Goal: Task Accomplishment & Management: Manage account settings

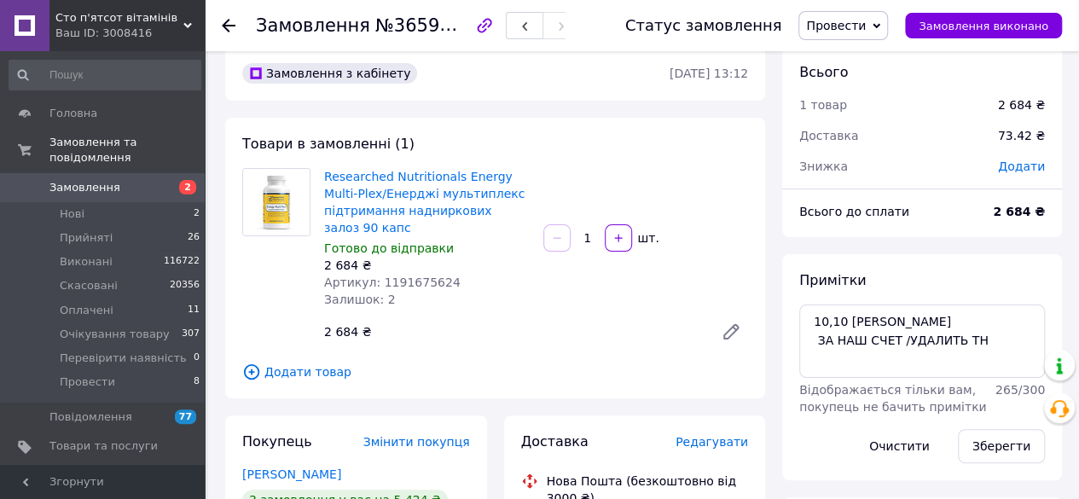
scroll to position [100, 0]
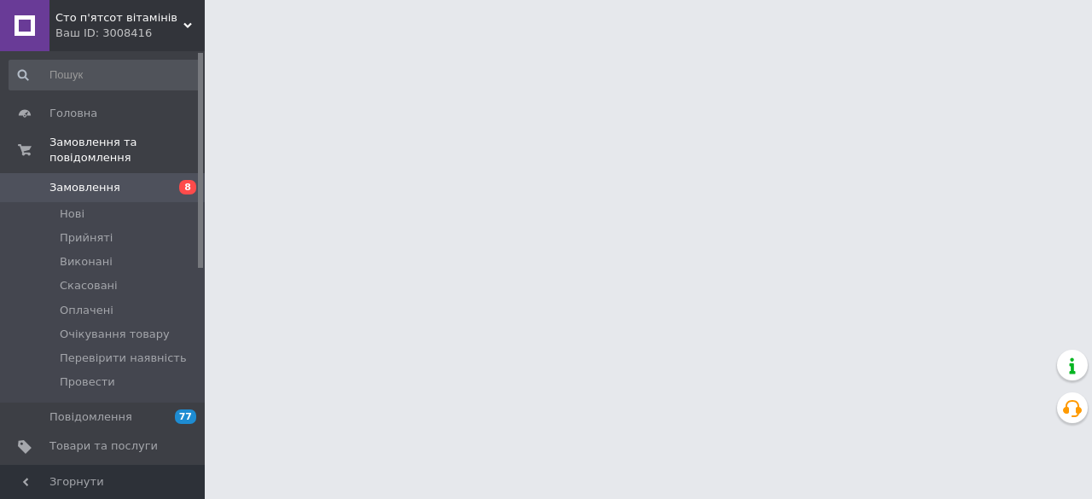
click at [98, 180] on span "Замовлення" at bounding box center [84, 187] width 71 height 15
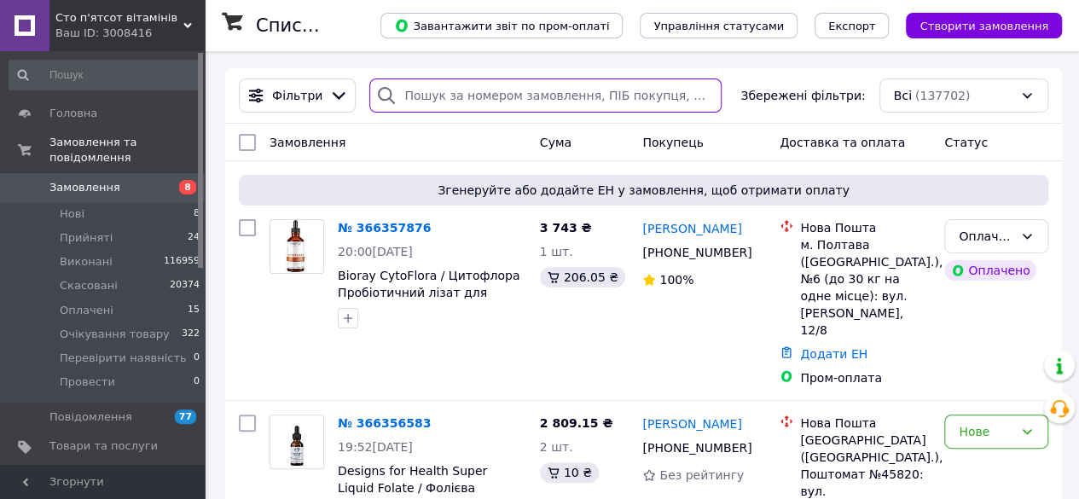
click at [428, 91] on input "search" at bounding box center [545, 96] width 352 height 34
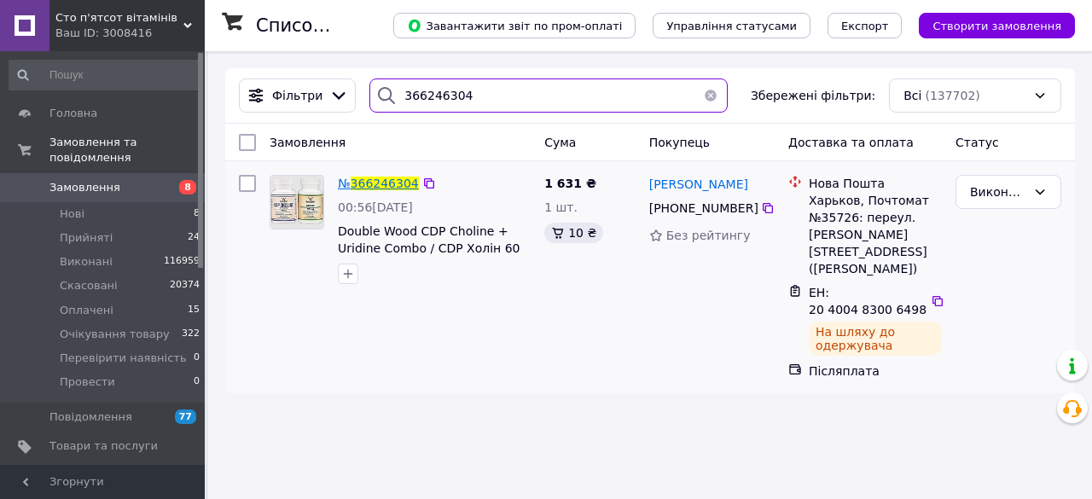
type input "366246304"
click at [357, 185] on span "366246304" at bounding box center [385, 184] width 68 height 14
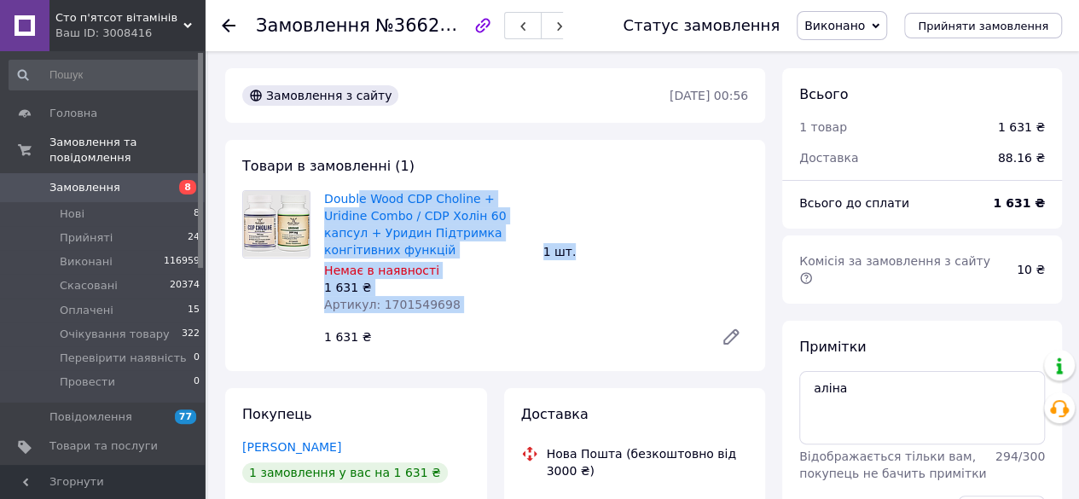
drag, startPoint x: 357, startPoint y: 185, endPoint x: 619, endPoint y: 235, distance: 267.4
click at [619, 235] on div "Товари в замовленні (1) Double Wood CDP Chоline + Uridine Combo / CDP Холін 60 …" at bounding box center [495, 255] width 540 height 231
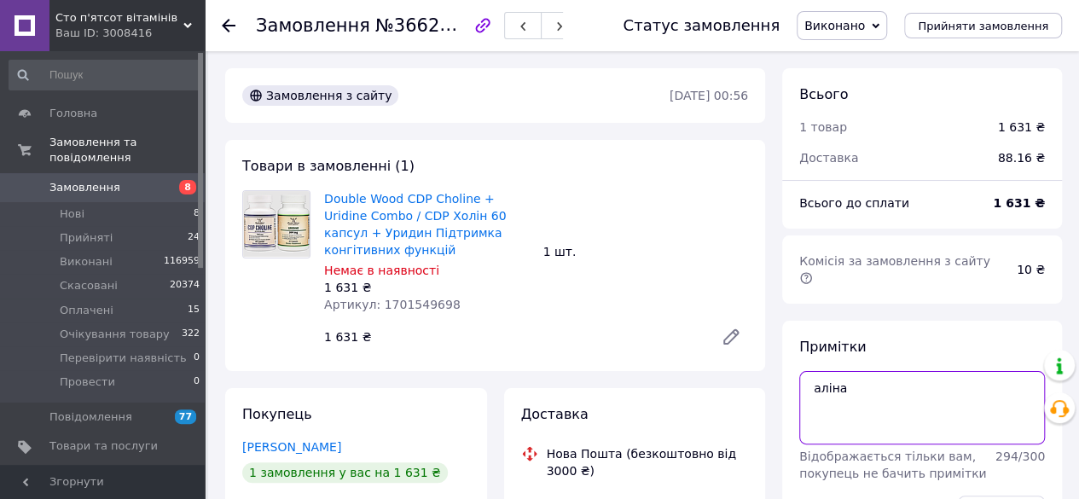
click at [869, 399] on textarea "аліна" at bounding box center [923, 407] width 246 height 73
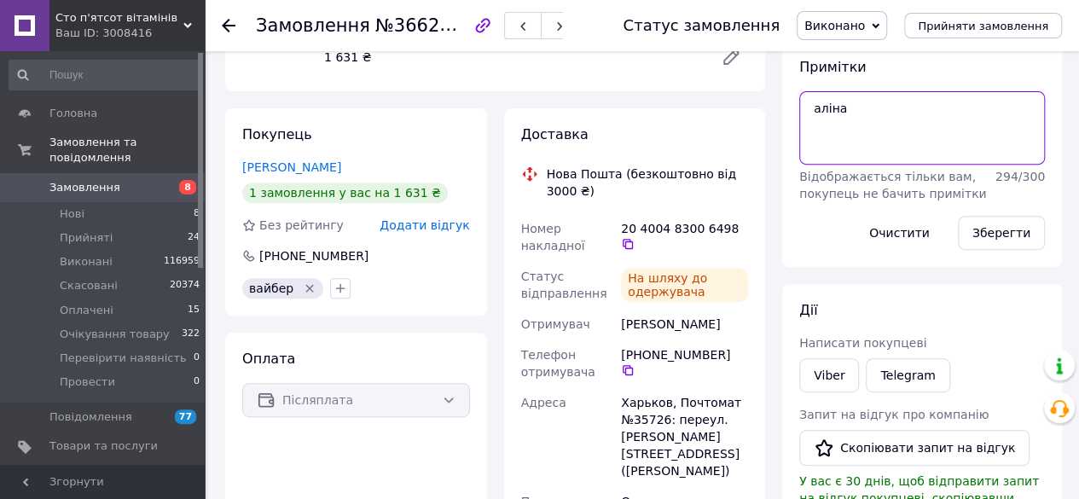
scroll to position [295, 0]
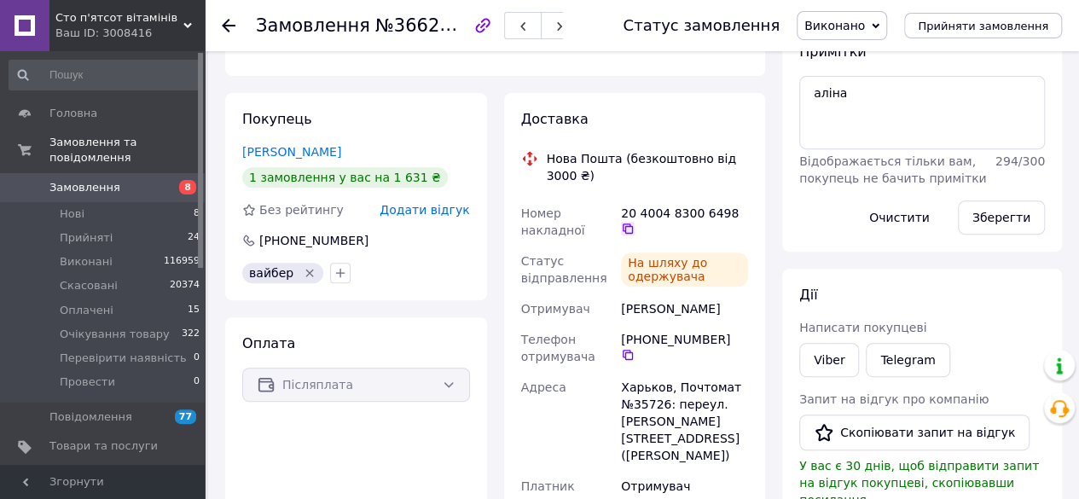
click at [635, 222] on icon at bounding box center [628, 229] width 14 height 14
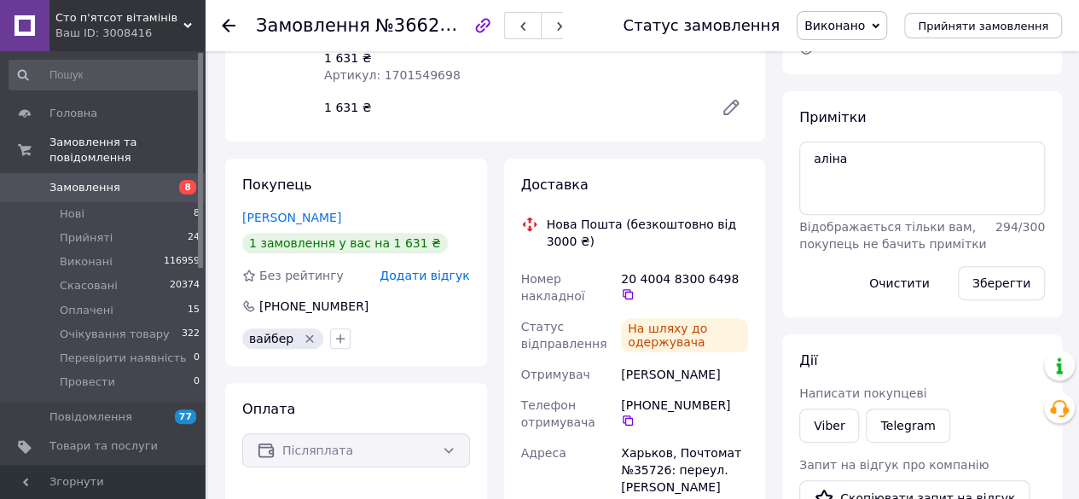
scroll to position [233, 0]
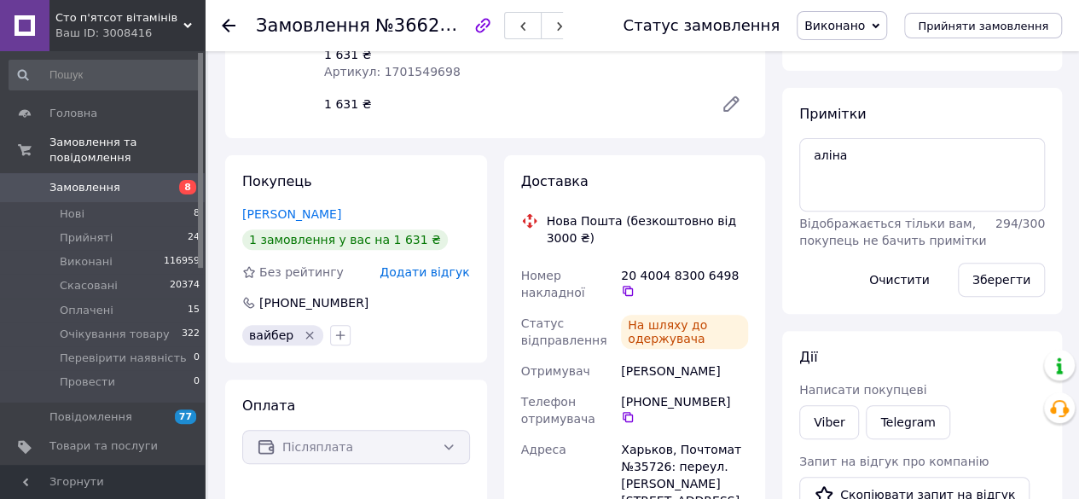
click at [433, 29] on span "№366246304" at bounding box center [435, 25] width 121 height 21
copy span "366246304"
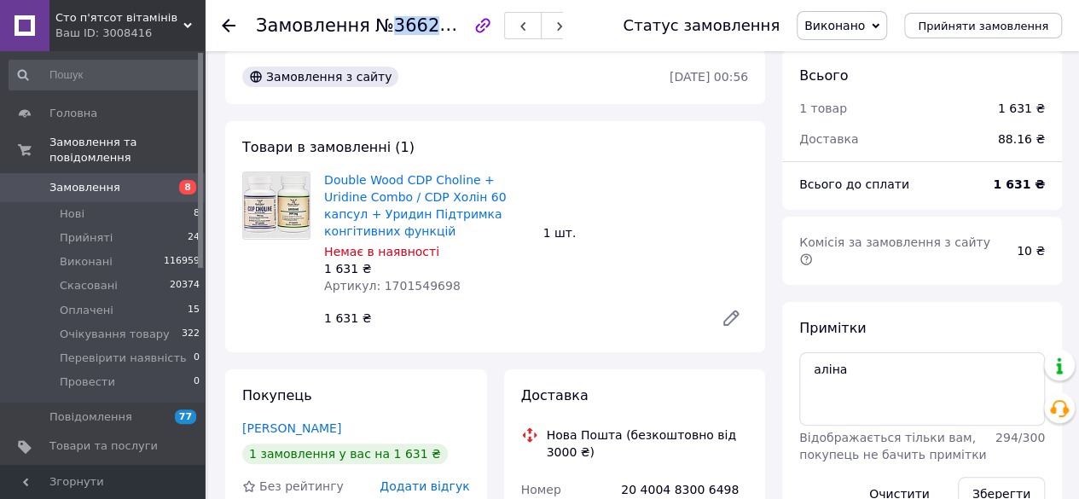
scroll to position [9, 0]
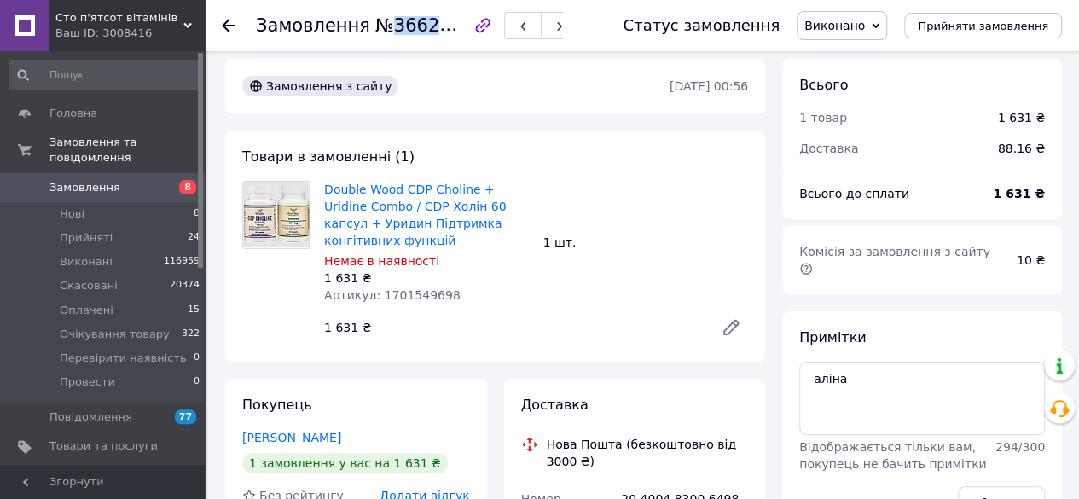
click at [436, 30] on span "№366246304" at bounding box center [435, 25] width 121 height 21
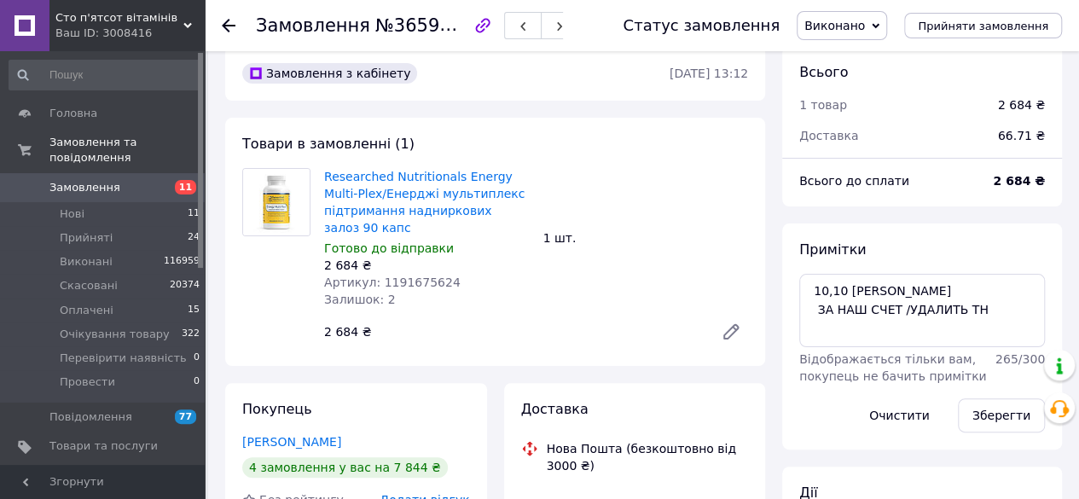
scroll to position [224, 0]
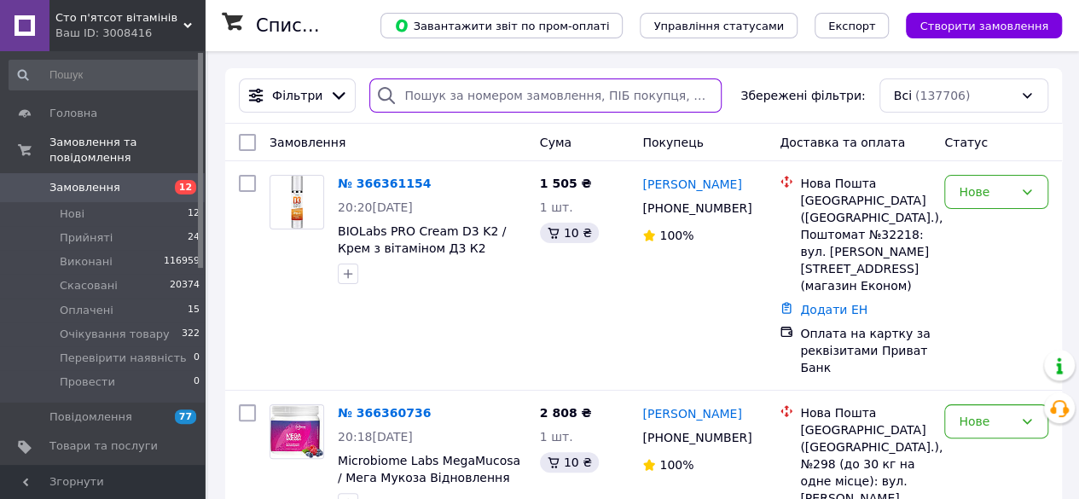
click at [490, 93] on input "search" at bounding box center [545, 96] width 352 height 34
paste input "380958919055"
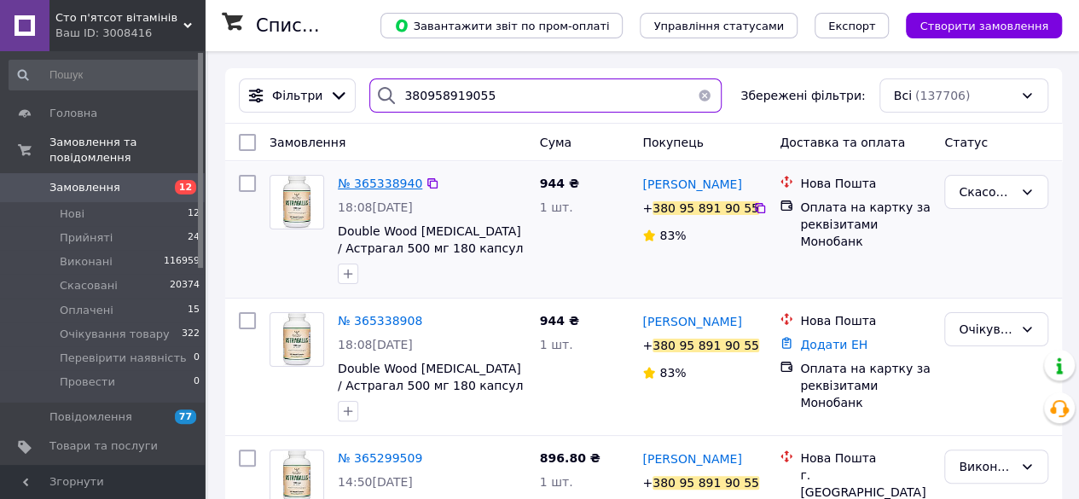
type input "380958919055"
click at [388, 189] on span "№ 365338940" at bounding box center [380, 184] width 84 height 14
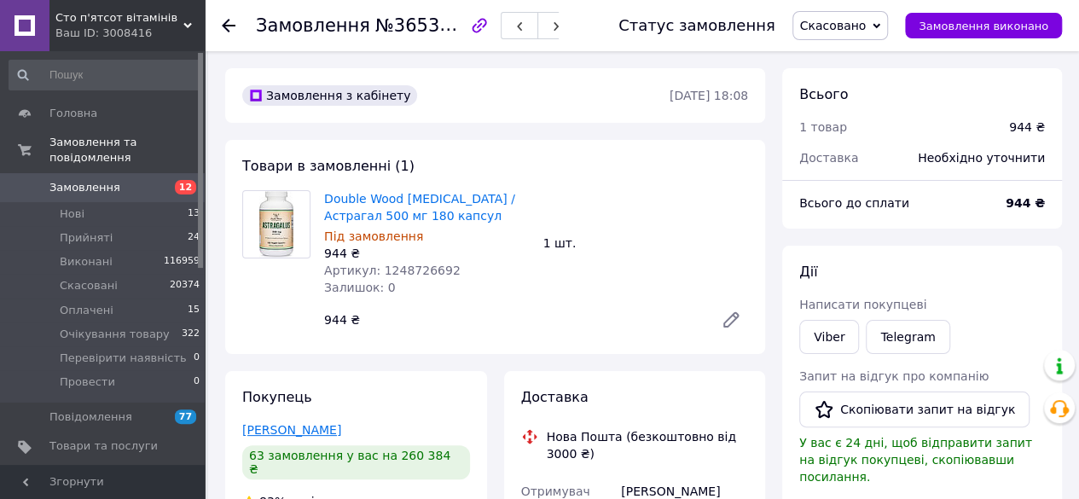
click at [341, 429] on link "[PERSON_NAME]" at bounding box center [291, 430] width 99 height 14
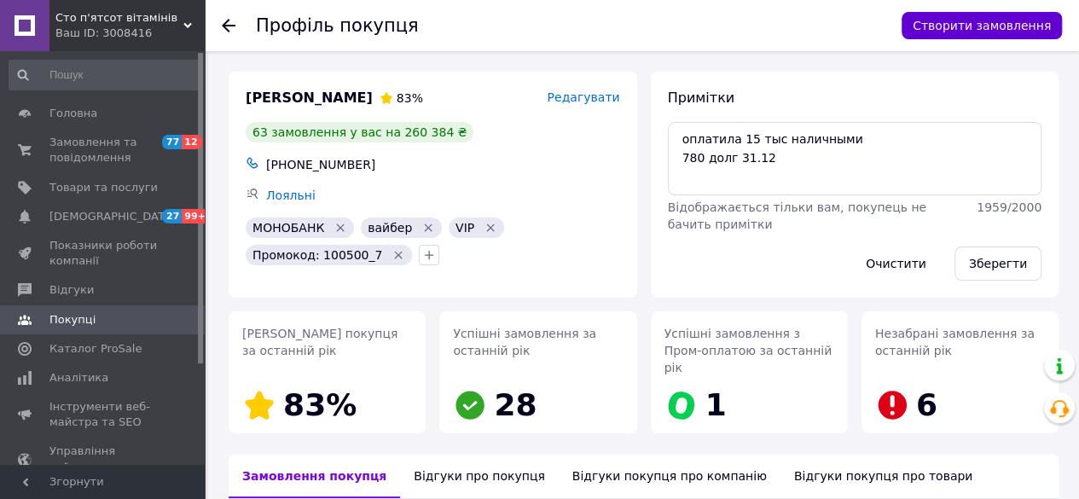
click at [962, 26] on button "Створити замовлення" at bounding box center [982, 25] width 160 height 27
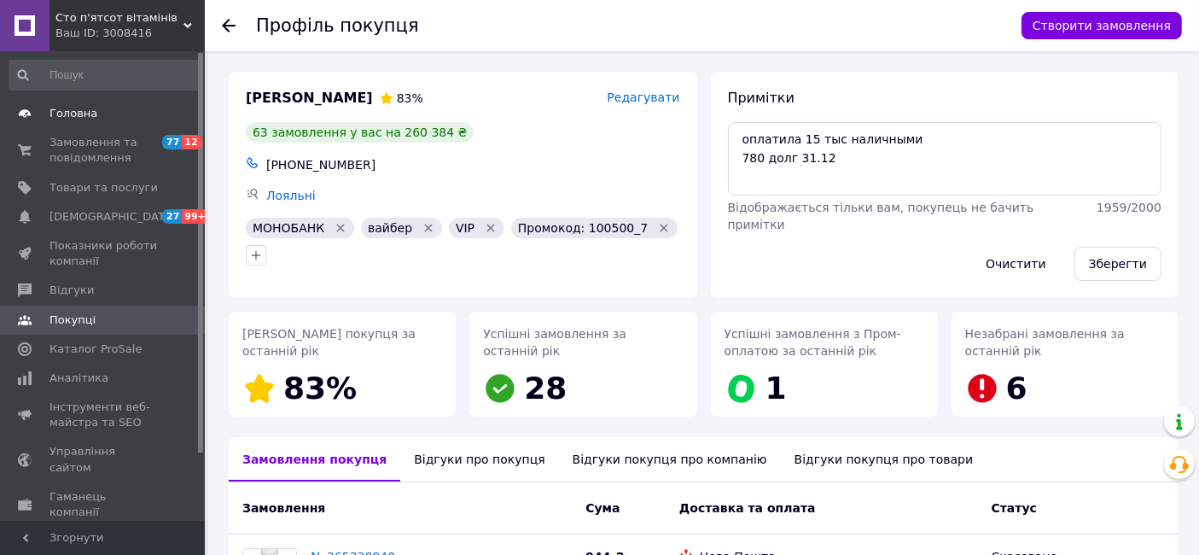
click at [68, 109] on span "Головна" at bounding box center [73, 113] width 48 height 15
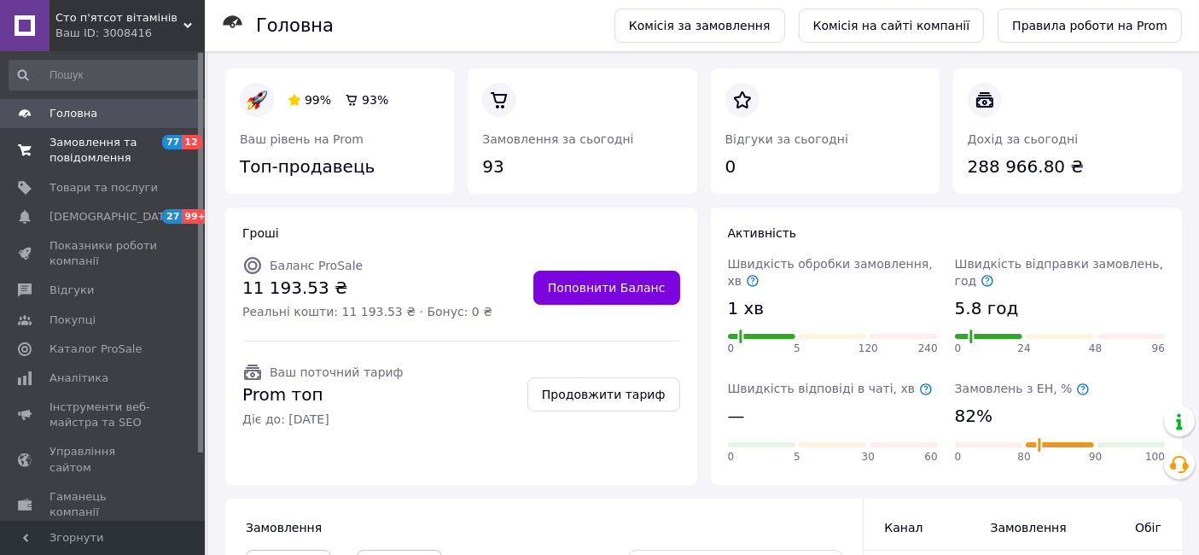
click at [89, 137] on span "Замовлення та повідомлення" at bounding box center [103, 150] width 108 height 31
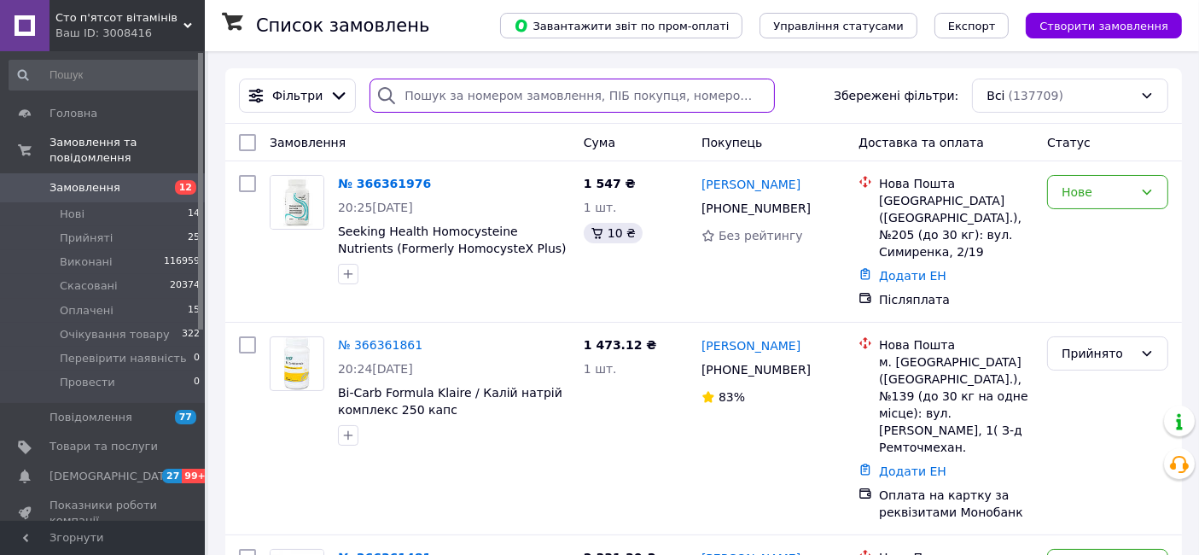
click at [597, 98] on input "search" at bounding box center [571, 96] width 405 height 34
paste input "UA603220010000026005300016835"
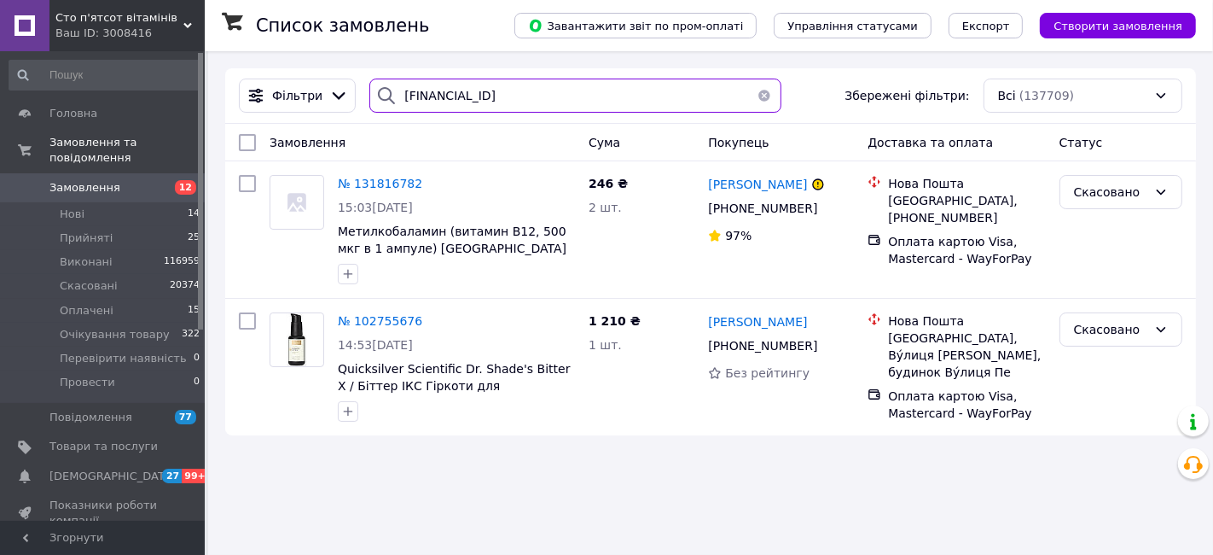
drag, startPoint x: 597, startPoint y: 98, endPoint x: 416, endPoint y: 97, distance: 180.9
click at [416, 97] on input "UA603220010000026005300016835" at bounding box center [575, 96] width 412 height 34
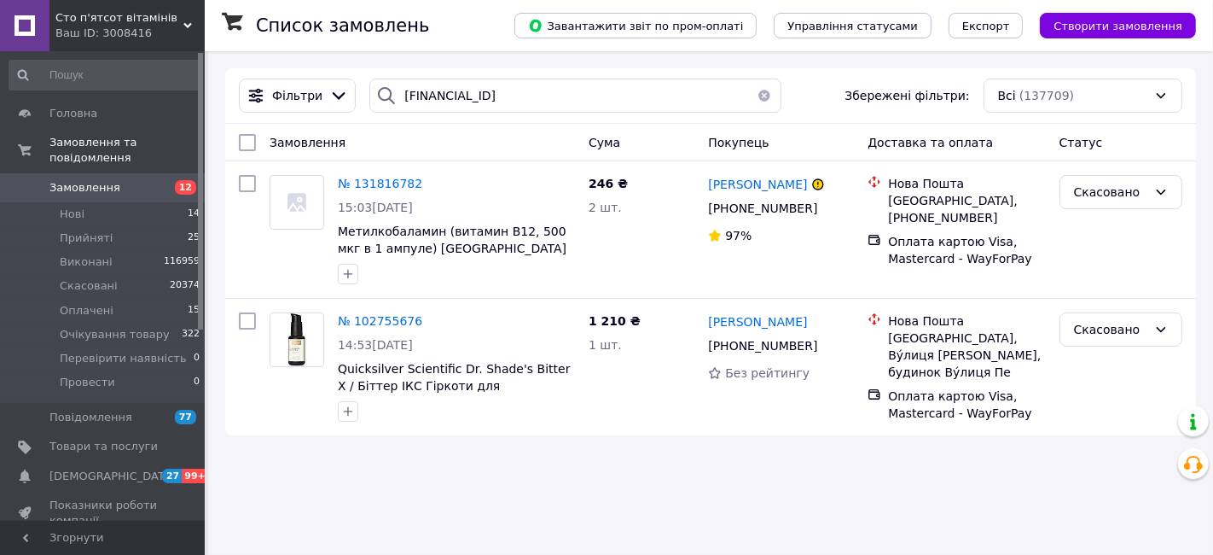
click at [798, 95] on div "Фільтри UA603220010000026005300016835 Збережені фільтри: Всі (137709)" at bounding box center [710, 96] width 957 height 34
click at [416, 136] on div "Замовлення" at bounding box center [422, 142] width 319 height 31
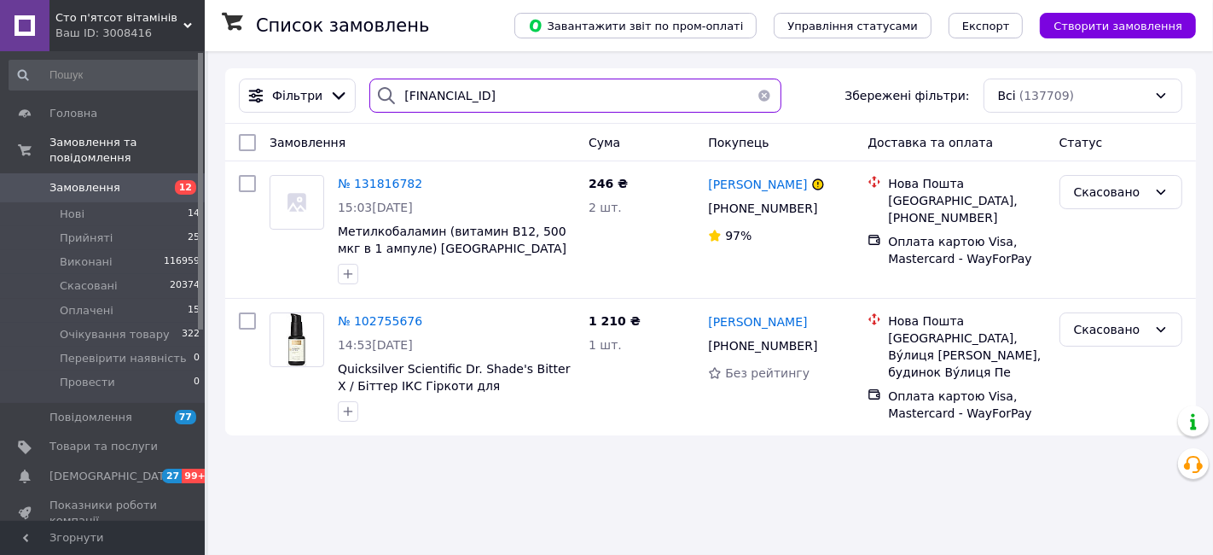
drag, startPoint x: 607, startPoint y: 98, endPoint x: 292, endPoint y: 127, distance: 316.2
click at [292, 127] on div "Фільтри UA603220010000026005300016835 Збережені фільтри: Всі (137709) Замовленн…" at bounding box center [710, 251] width 971 height 367
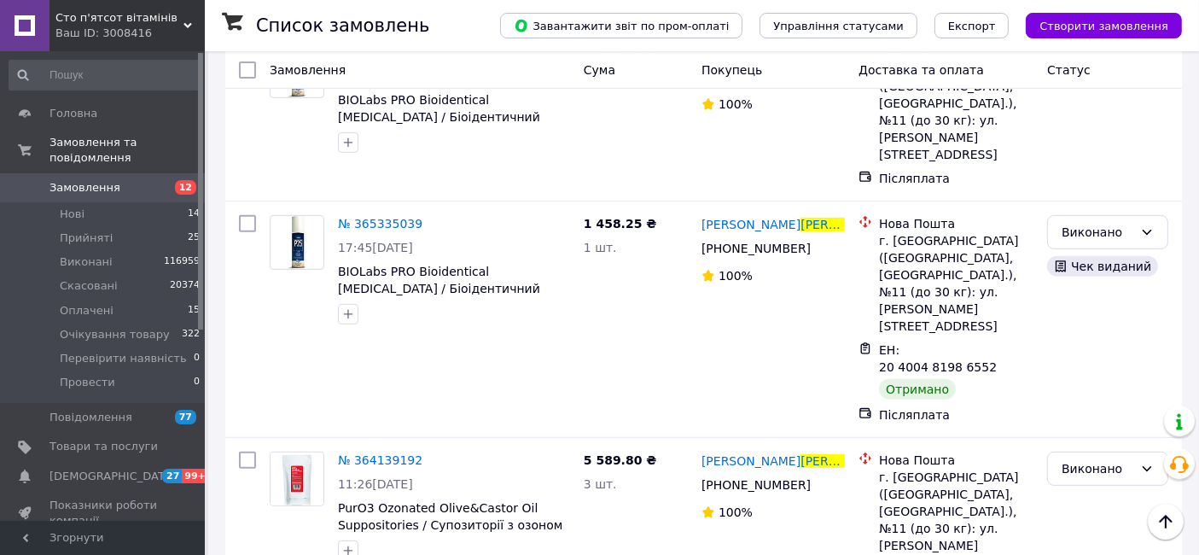
scroll to position [612, 0]
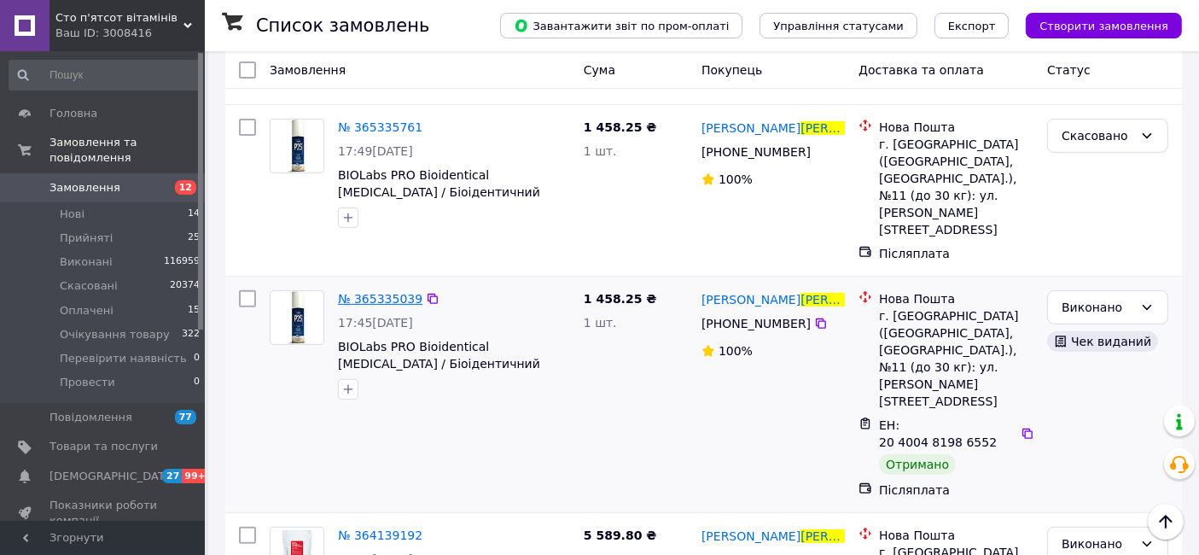
type input "костенко"
click at [371, 292] on span "№ 365335039" at bounding box center [380, 299] width 84 height 14
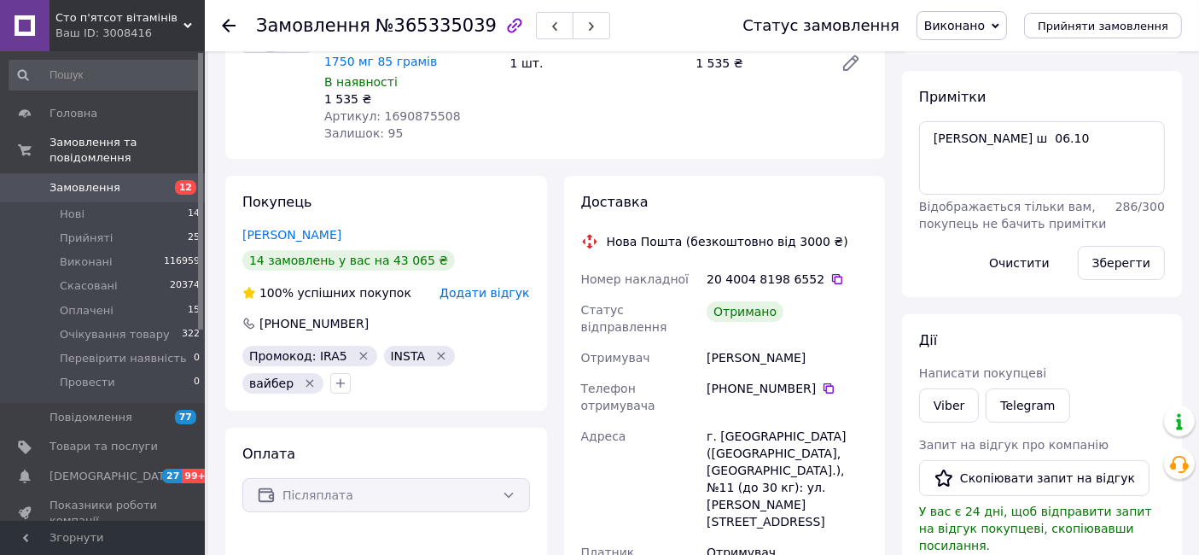
scroll to position [196, 0]
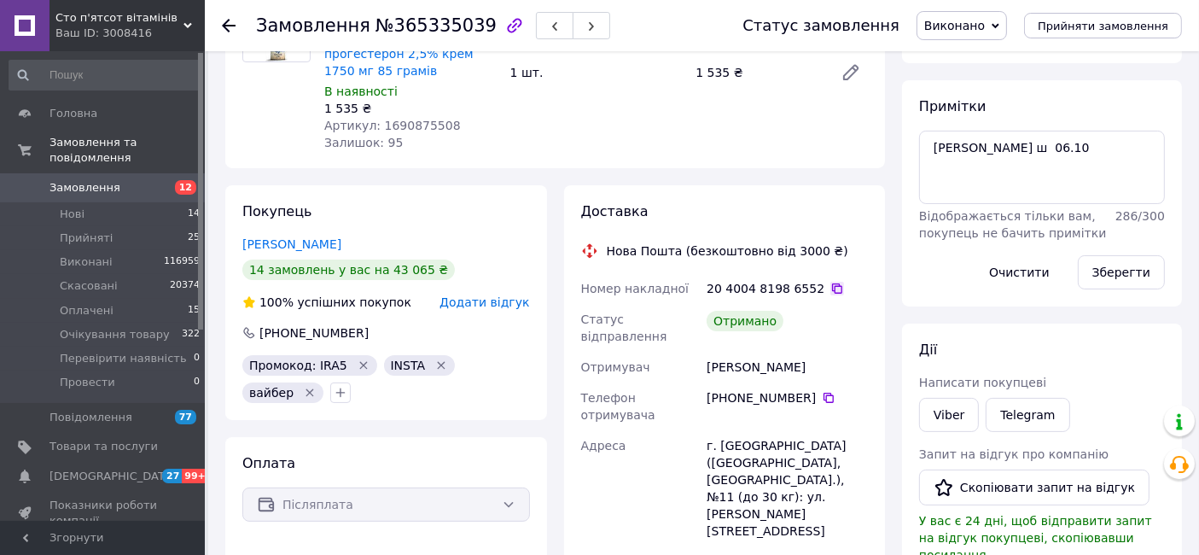
click at [830, 282] on icon at bounding box center [837, 289] width 14 height 14
click at [85, 180] on span "Замовлення" at bounding box center [84, 187] width 71 height 15
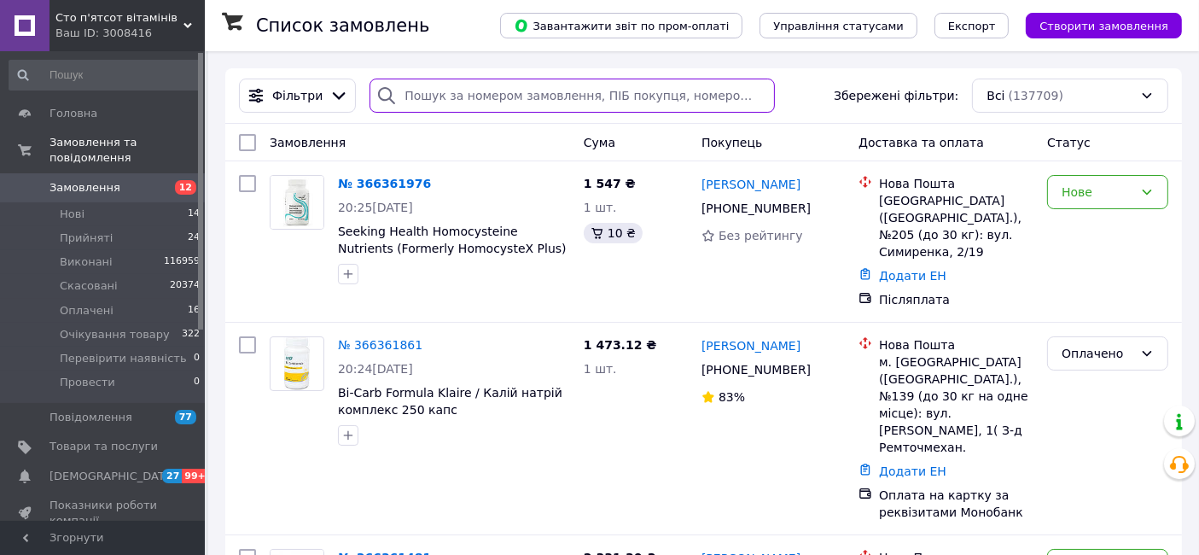
click at [475, 96] on input "search" at bounding box center [571, 96] width 405 height 34
paste input "380933579519"
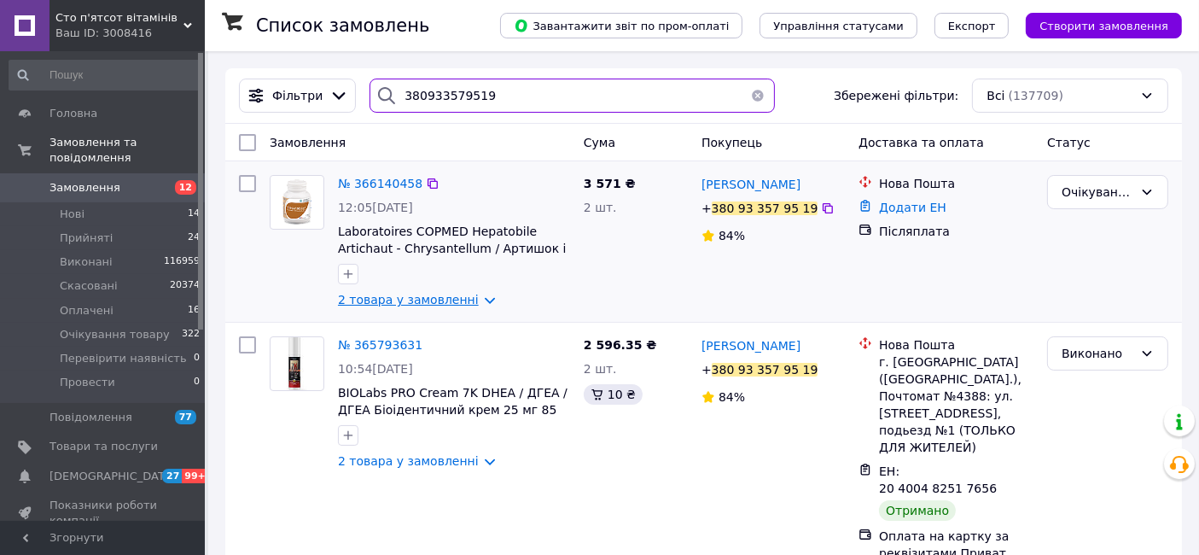
type input "380933579519"
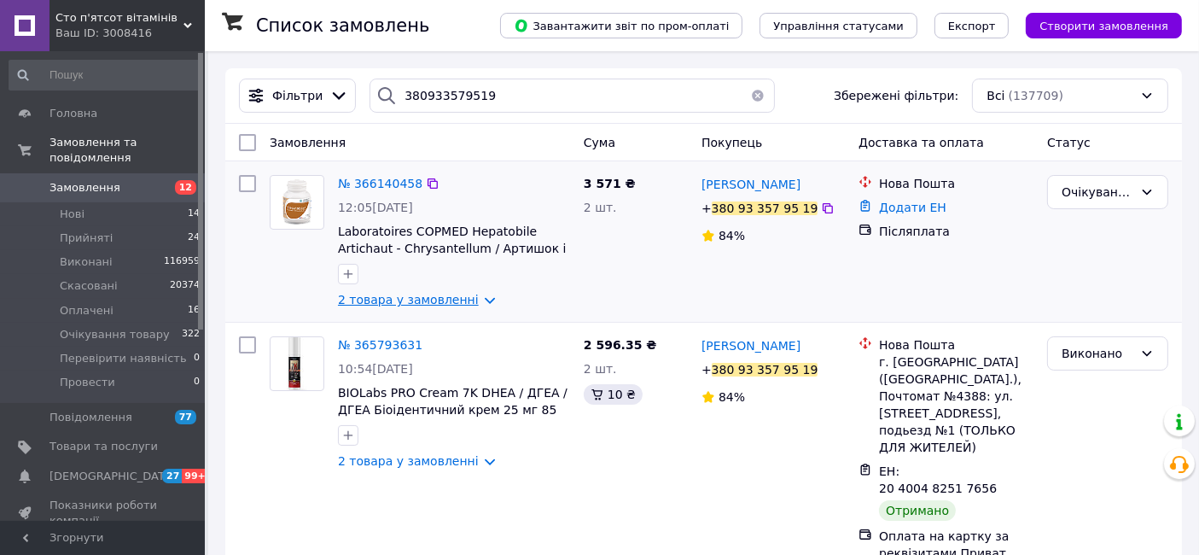
click at [441, 299] on link "2 товара у замовленні" at bounding box center [408, 300] width 141 height 14
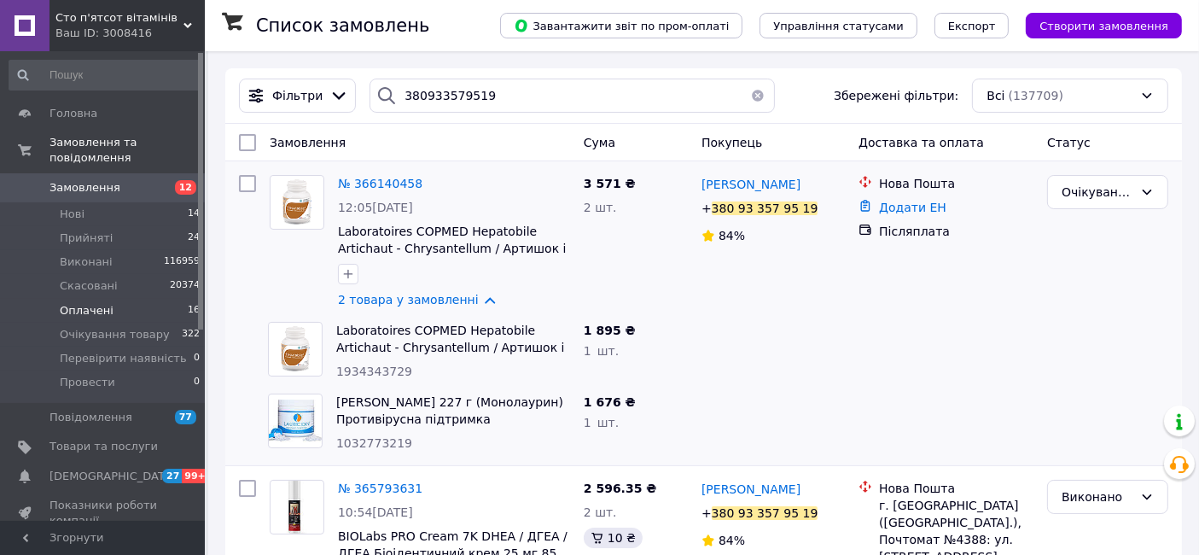
click at [87, 303] on span "Оплачені" at bounding box center [87, 310] width 54 height 15
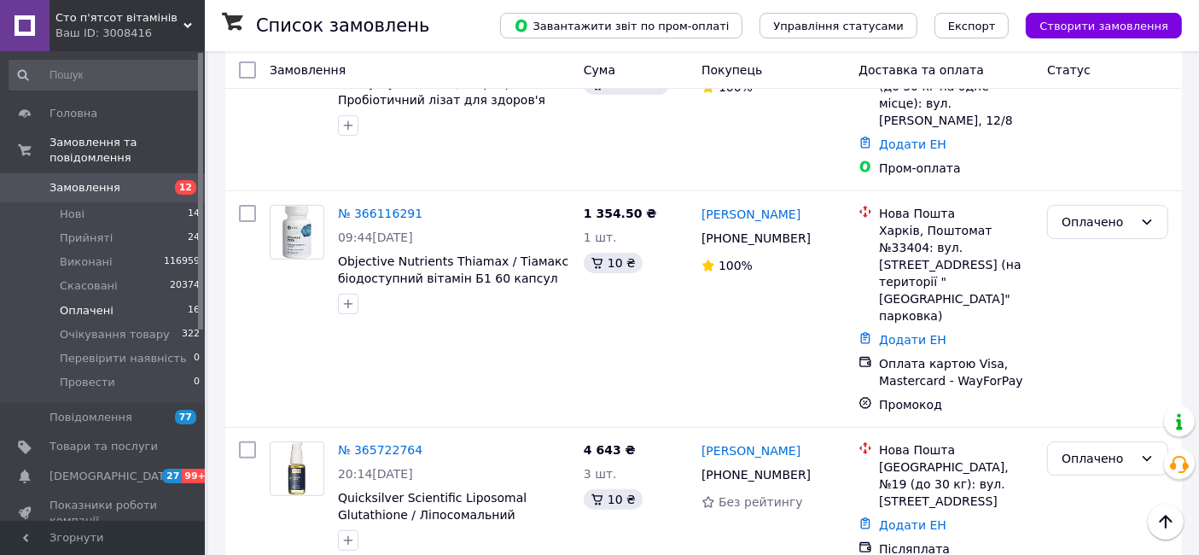
scroll to position [468, 0]
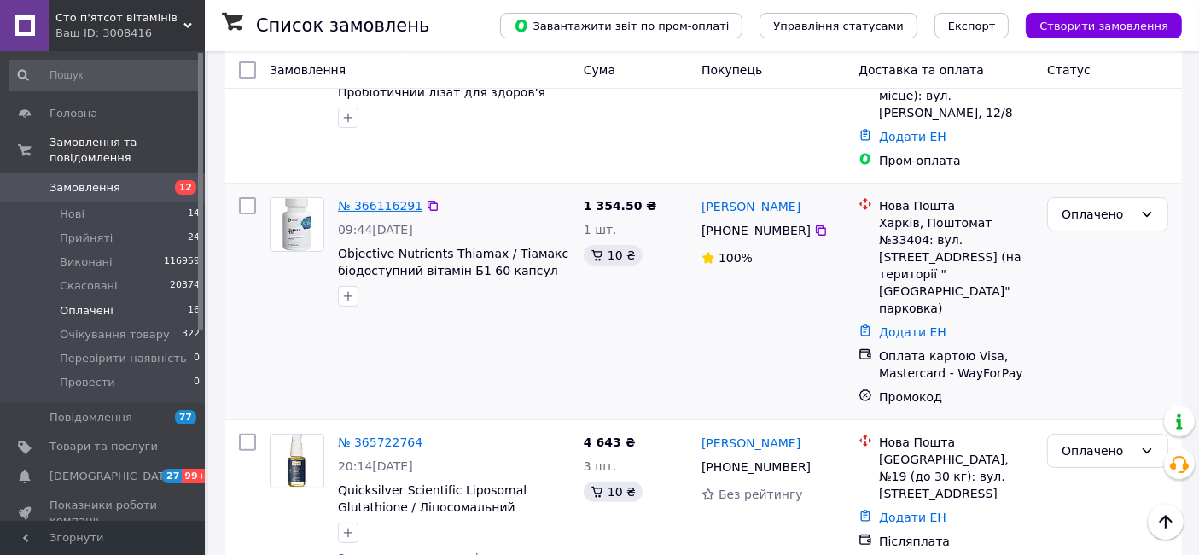
click at [364, 199] on link "№ 366116291" at bounding box center [380, 206] width 84 height 14
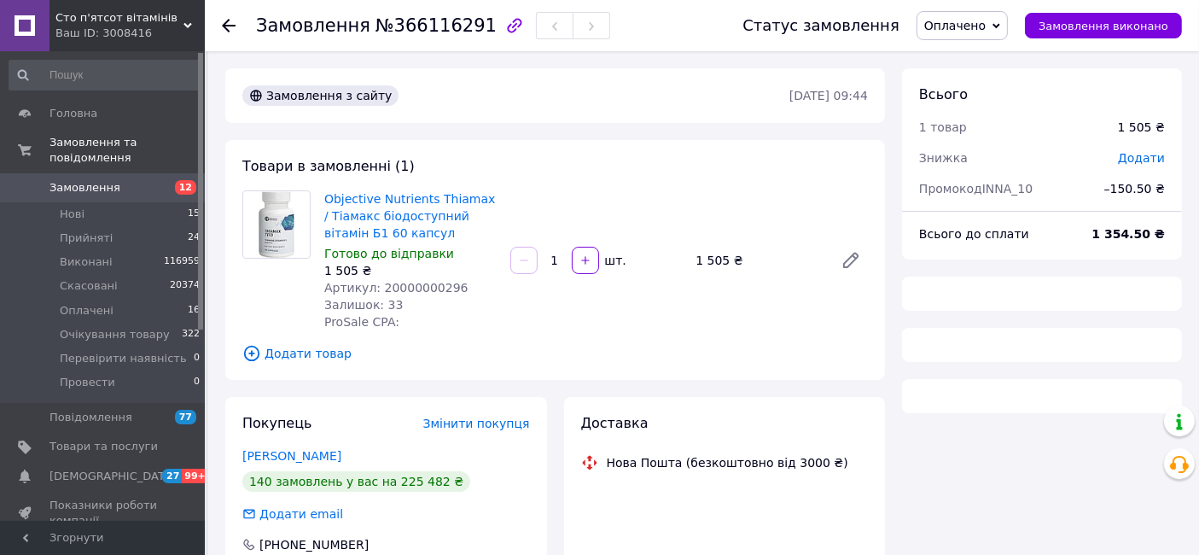
type input "1505"
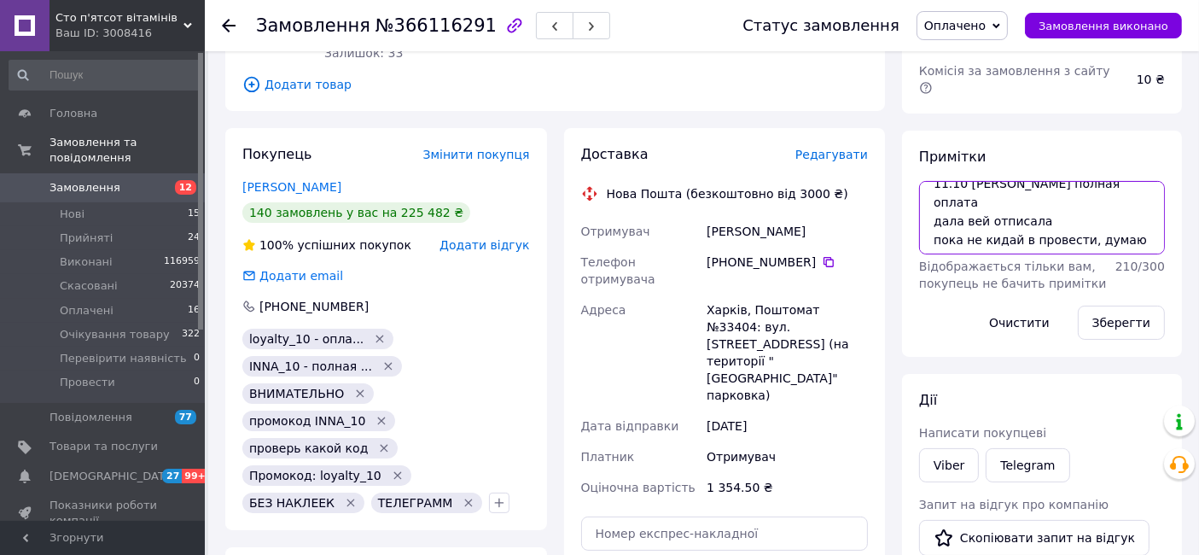
scroll to position [15, 0]
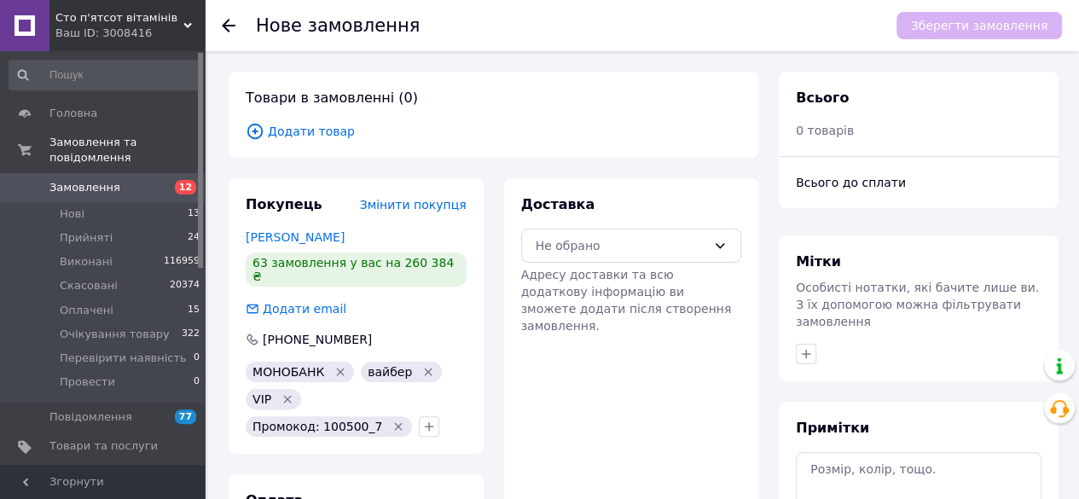
click at [256, 126] on icon at bounding box center [255, 131] width 19 height 19
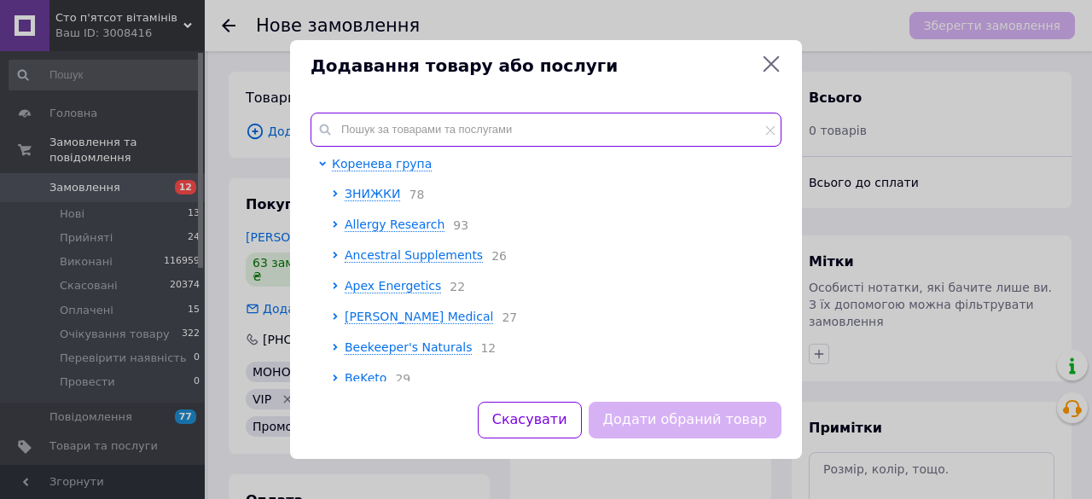
click at [409, 131] on input "text" at bounding box center [546, 130] width 471 height 34
paste input "1192858346"
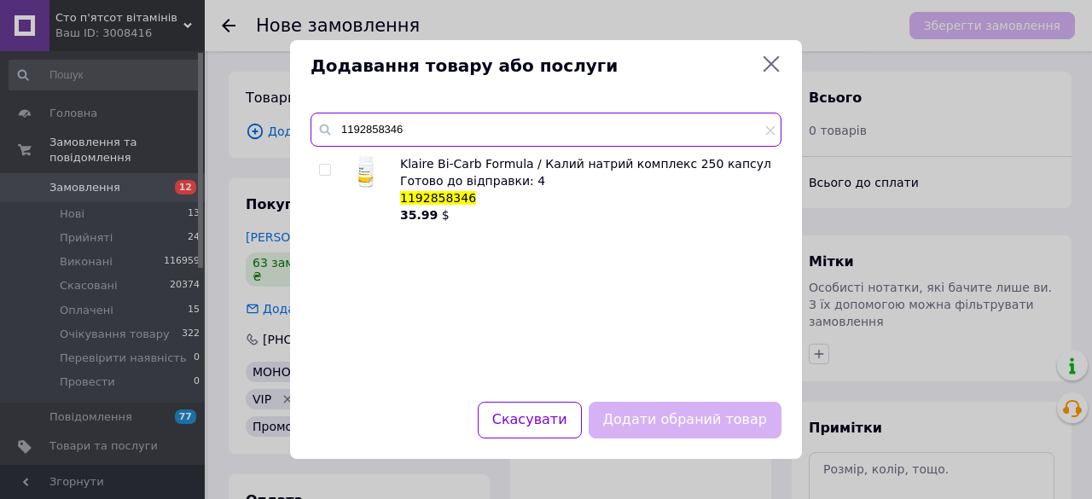
type input "1192858346"
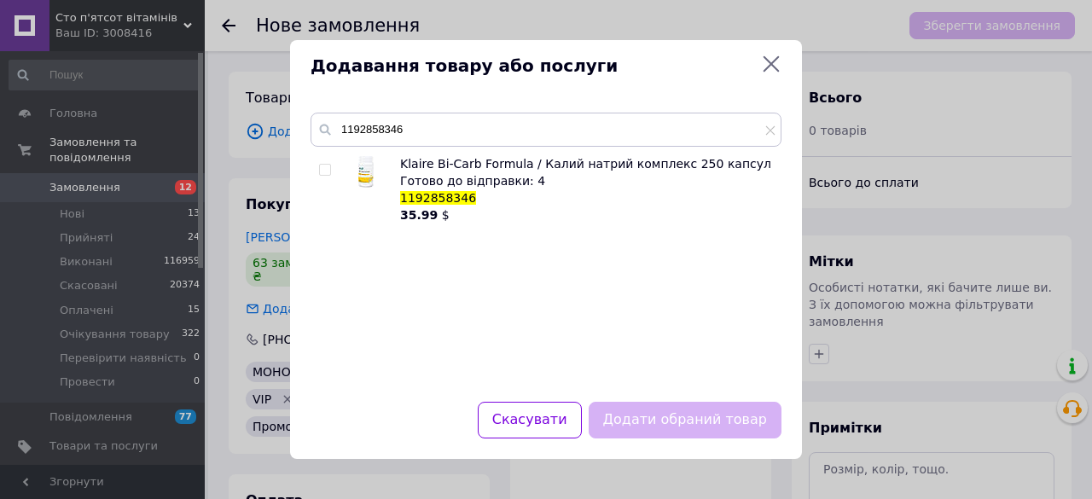
click at [324, 170] on input "checkbox" at bounding box center [324, 170] width 11 height 11
checkbox input "true"
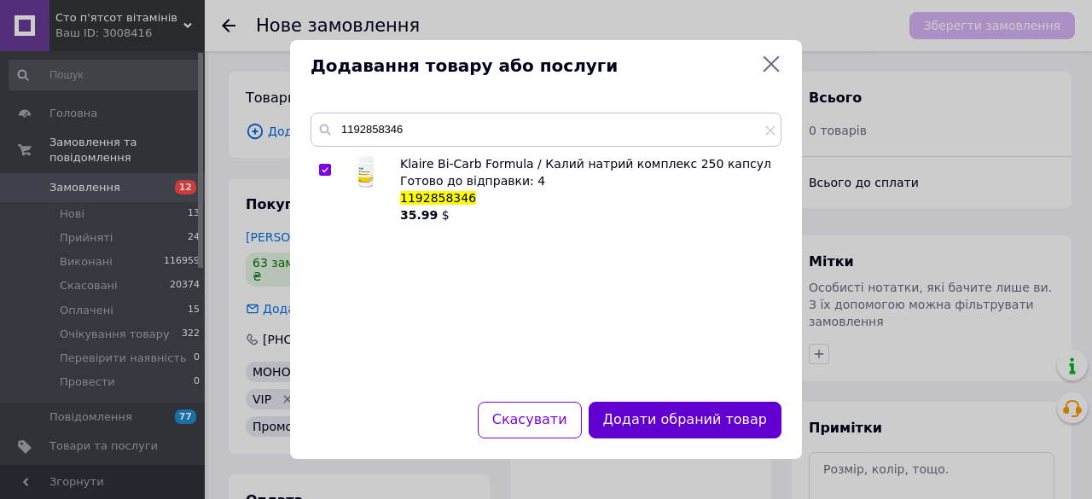
click at [668, 422] on button "Додати обраний товар" at bounding box center [685, 420] width 193 height 37
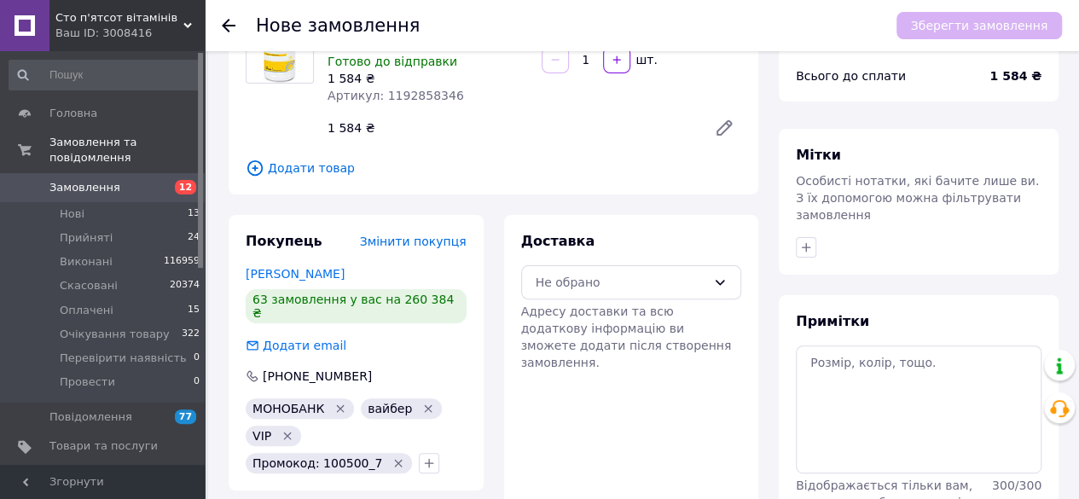
scroll to position [111, 0]
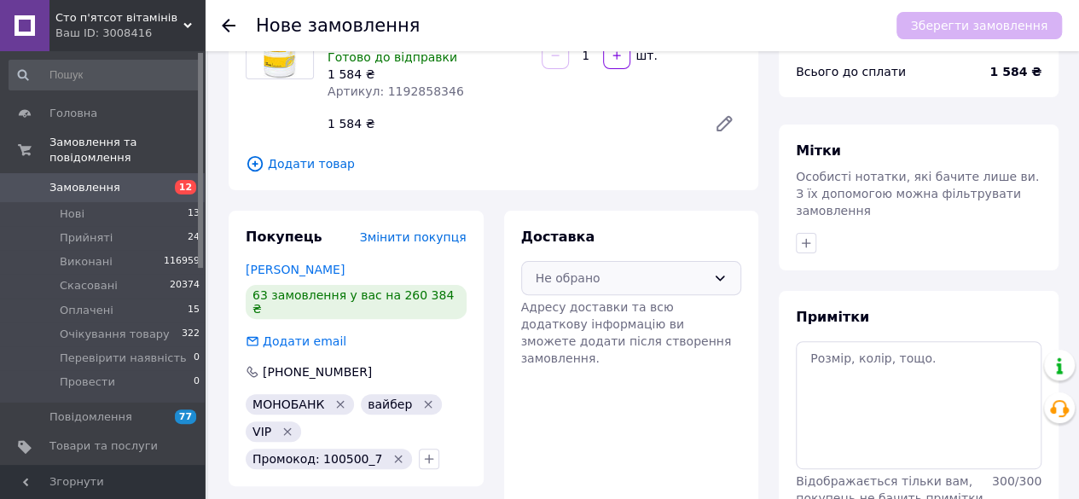
click at [699, 281] on div "Не обрано" at bounding box center [622, 278] width 172 height 19
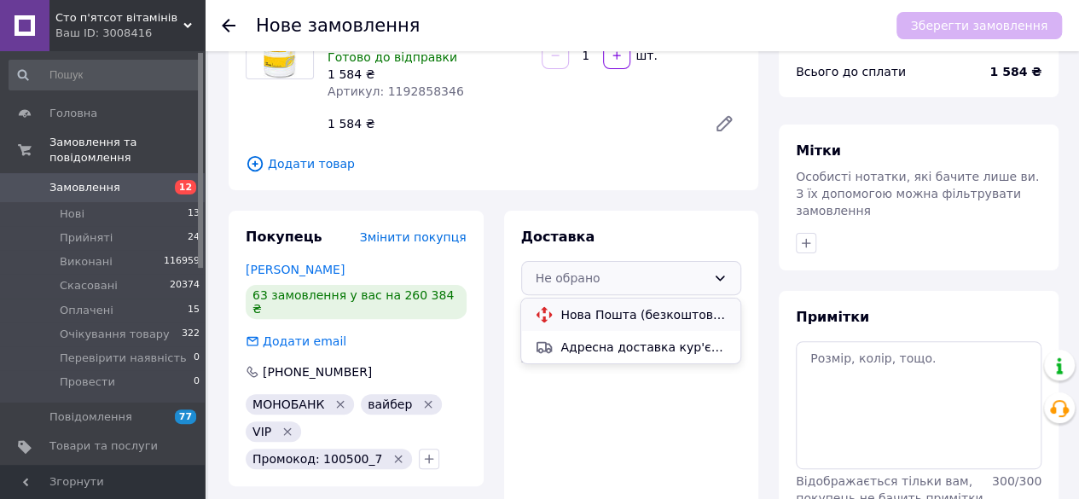
click at [682, 313] on span "Нова Пошта (безкоштовно від 3000 ₴)" at bounding box center [644, 314] width 166 height 17
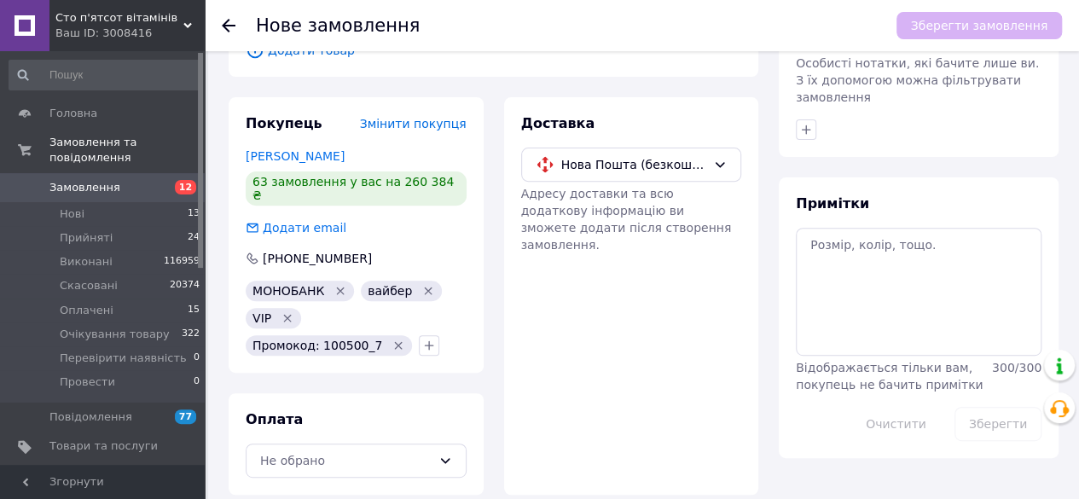
scroll to position [226, 0]
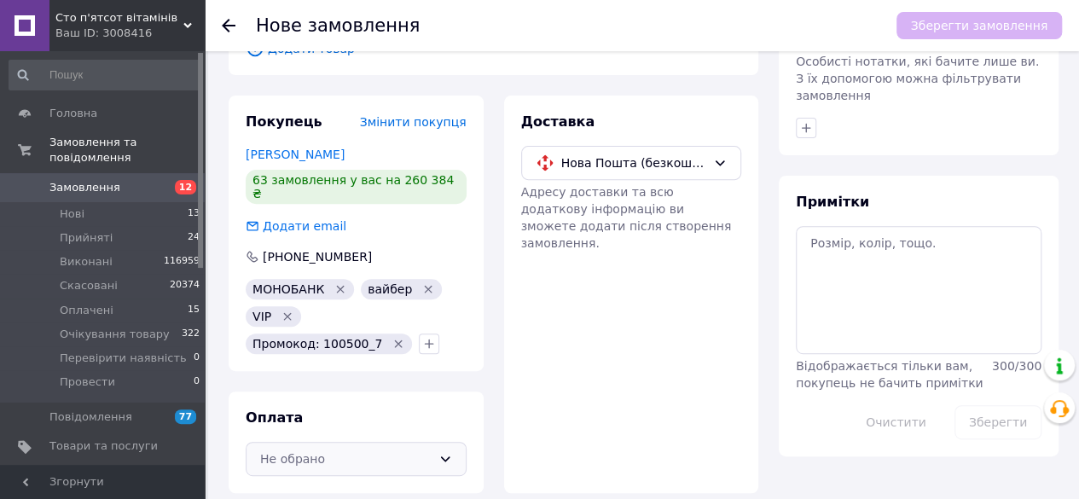
click at [410, 450] on div "Не обрано" at bounding box center [346, 459] width 172 height 19
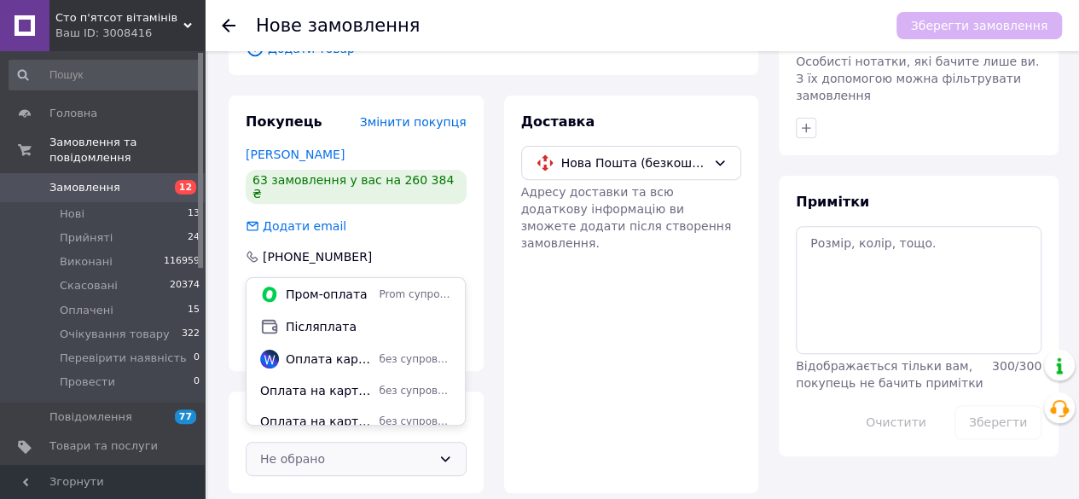
scroll to position [11, 0]
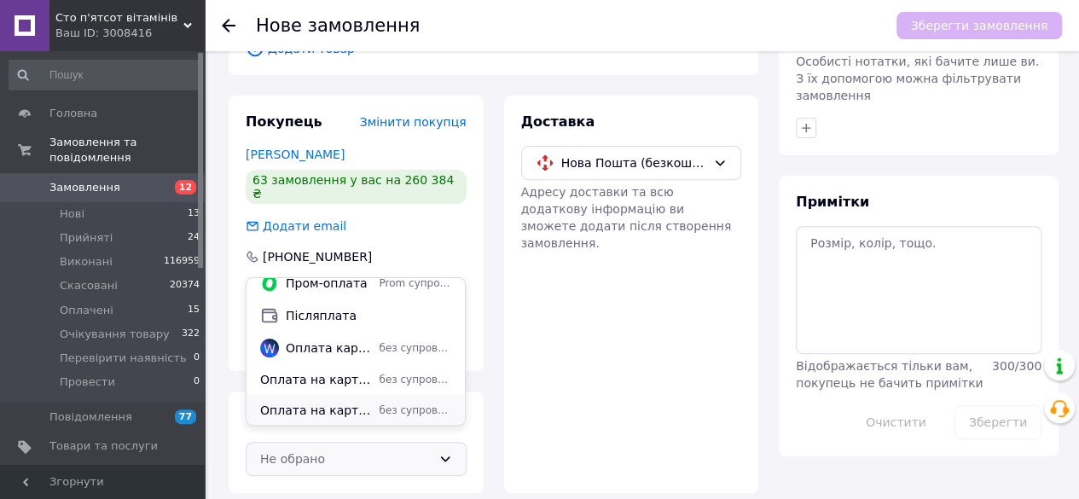
click at [334, 414] on span "Оплата на картку за реквізитами Монобанк" at bounding box center [316, 410] width 112 height 17
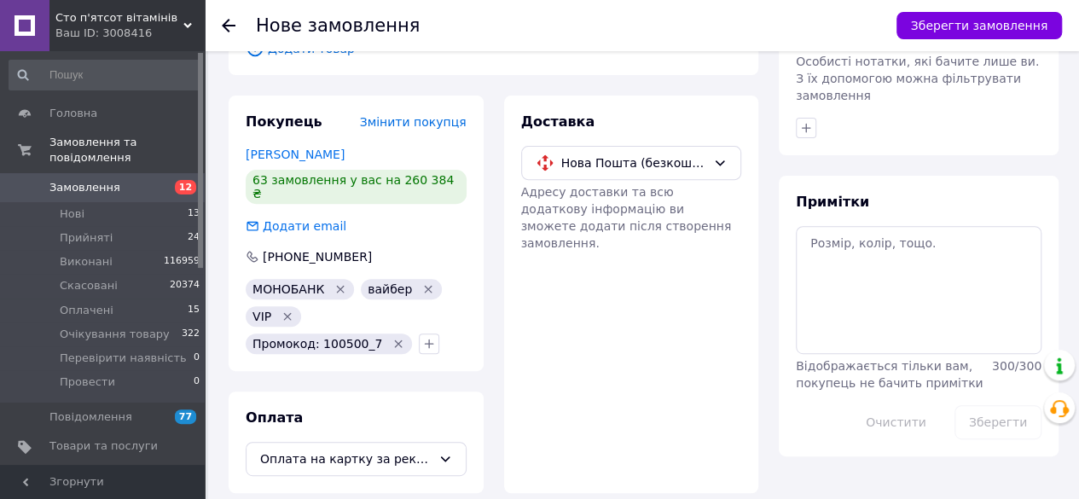
click at [640, 371] on div "Доставка Нова Пошта (безкоштовно від 3000 ₴) Адресу доставки та всю додаткову і…" at bounding box center [631, 295] width 255 height 398
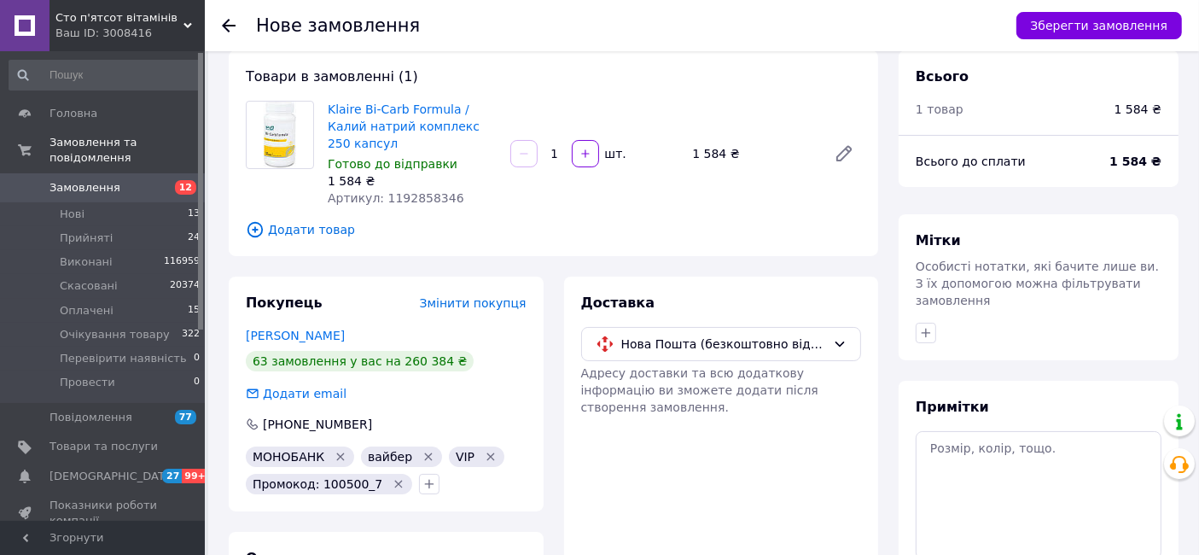
scroll to position [0, 0]
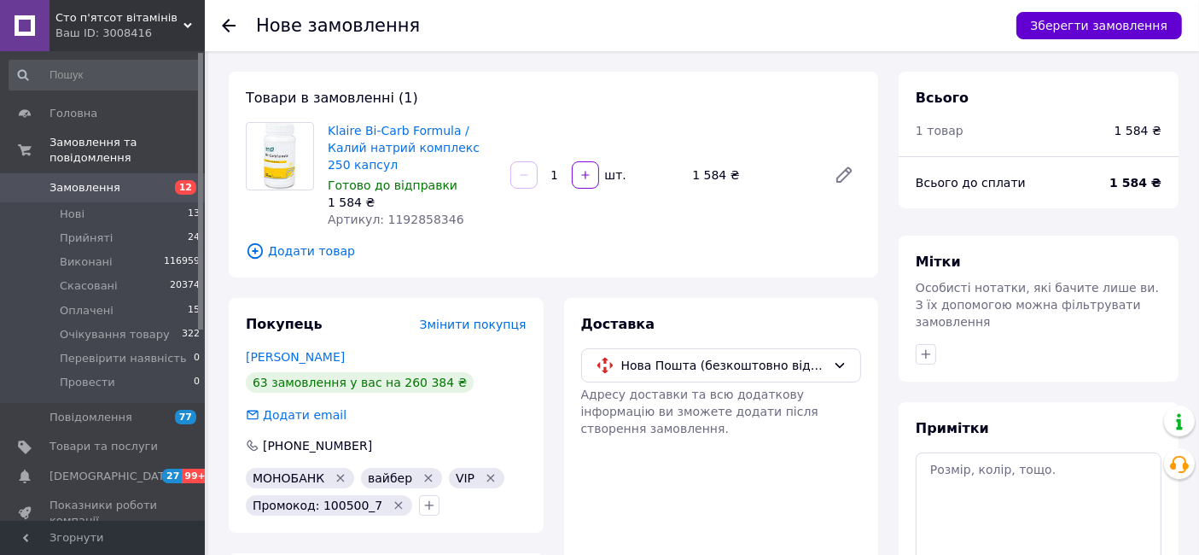
click at [1091, 30] on button "Зберегти замовлення" at bounding box center [1099, 25] width 166 height 27
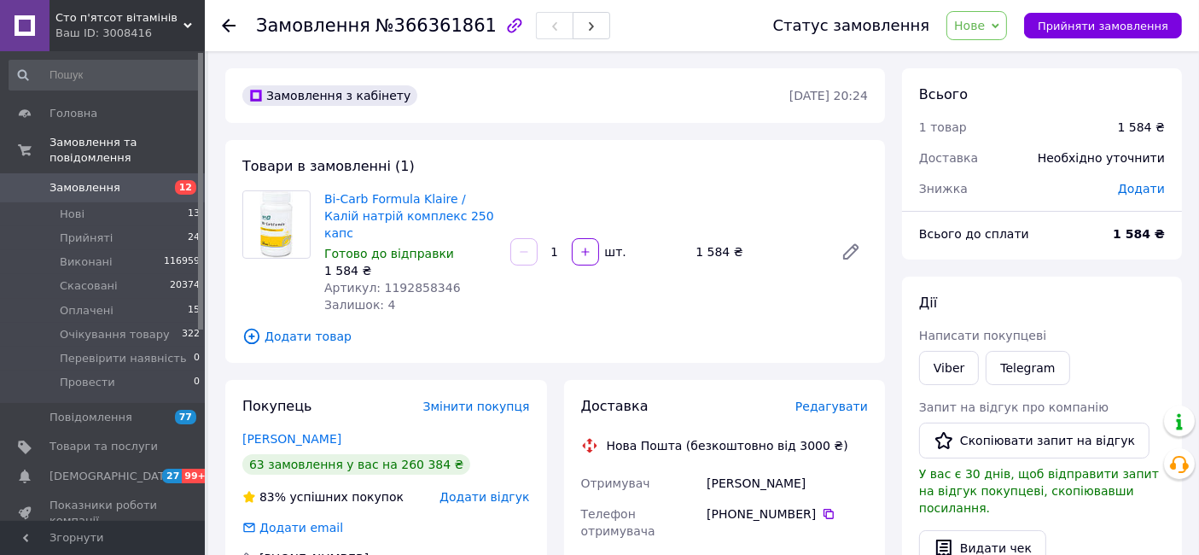
click at [985, 26] on span "Нове" at bounding box center [969, 26] width 31 height 14
click at [1002, 59] on li "Прийнято" at bounding box center [1019, 60] width 144 height 26
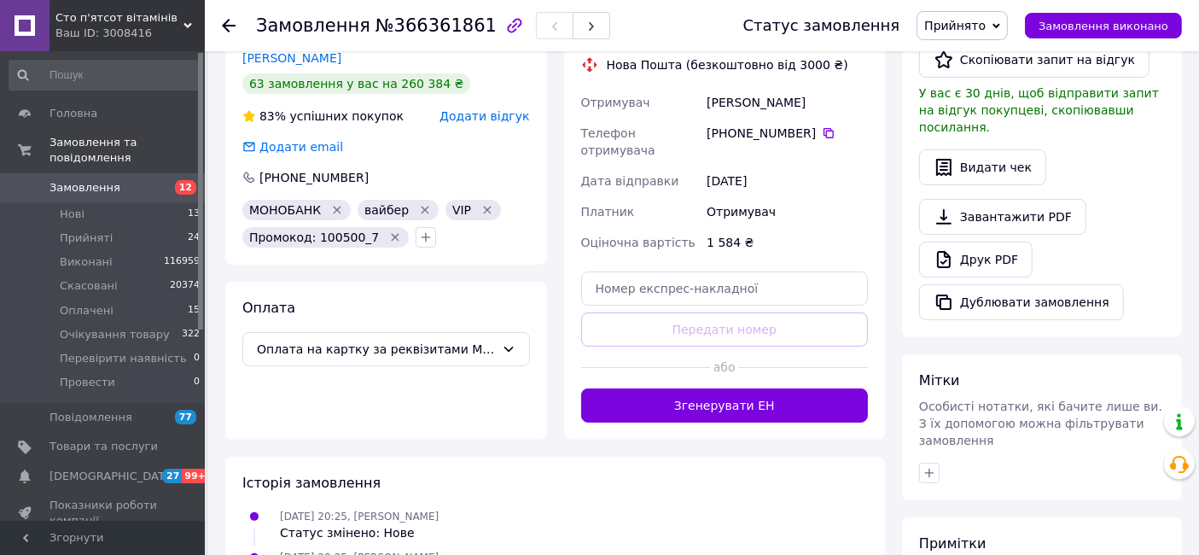
scroll to position [385, 0]
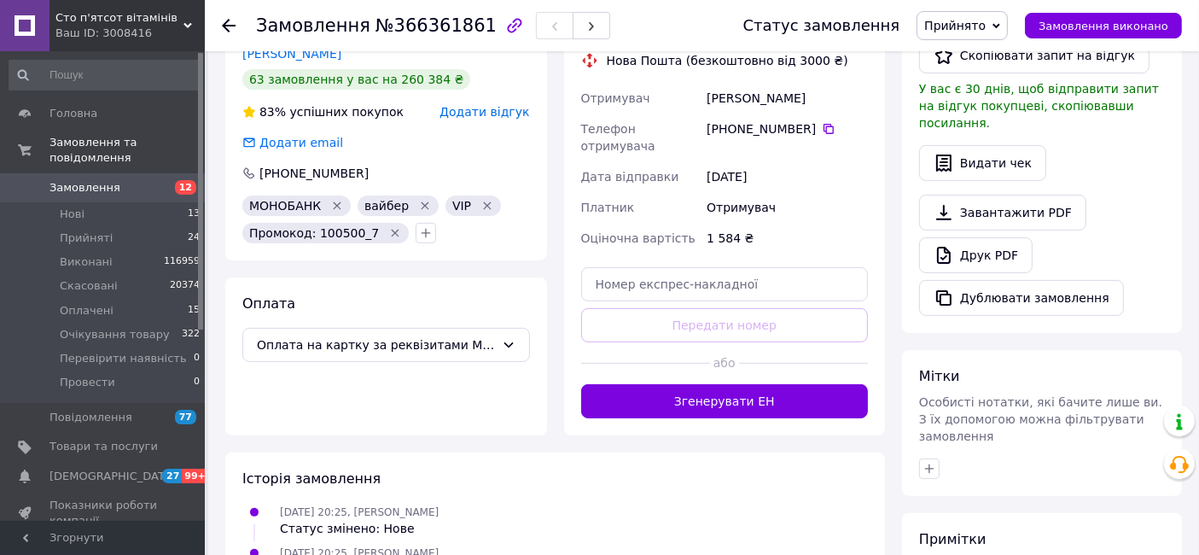
type textarea "j"
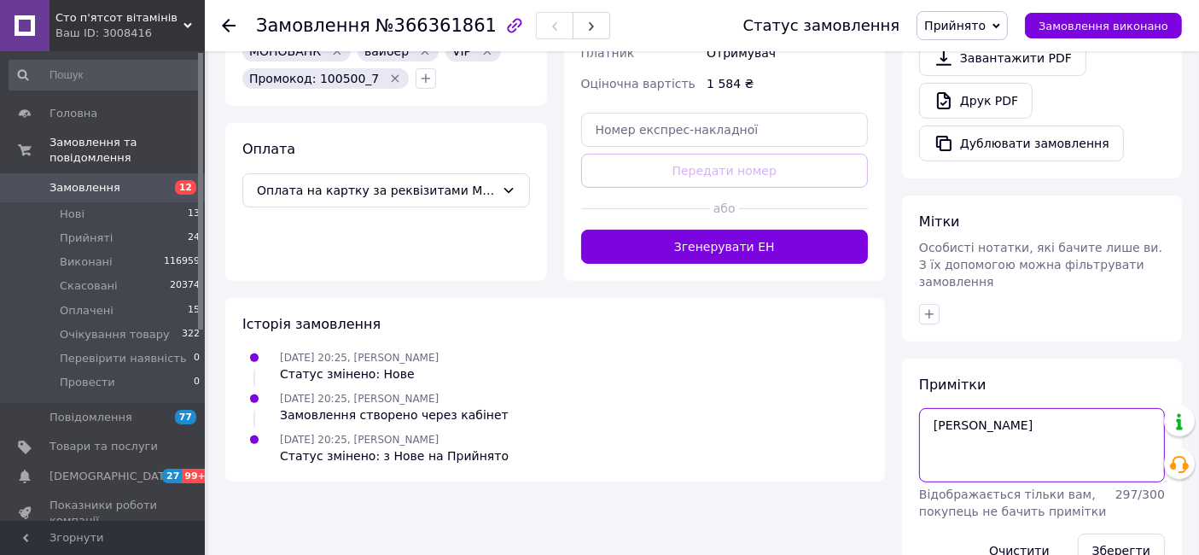
scroll to position [548, 0]
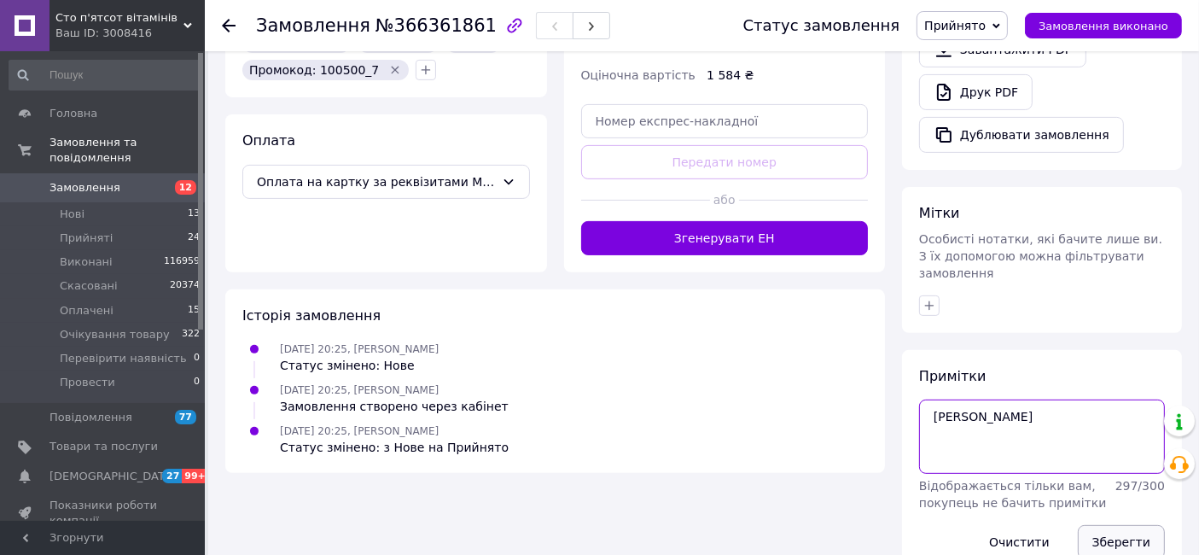
type textarea "оля"
click at [1091, 498] on button "Зберегти" at bounding box center [1121, 542] width 87 height 34
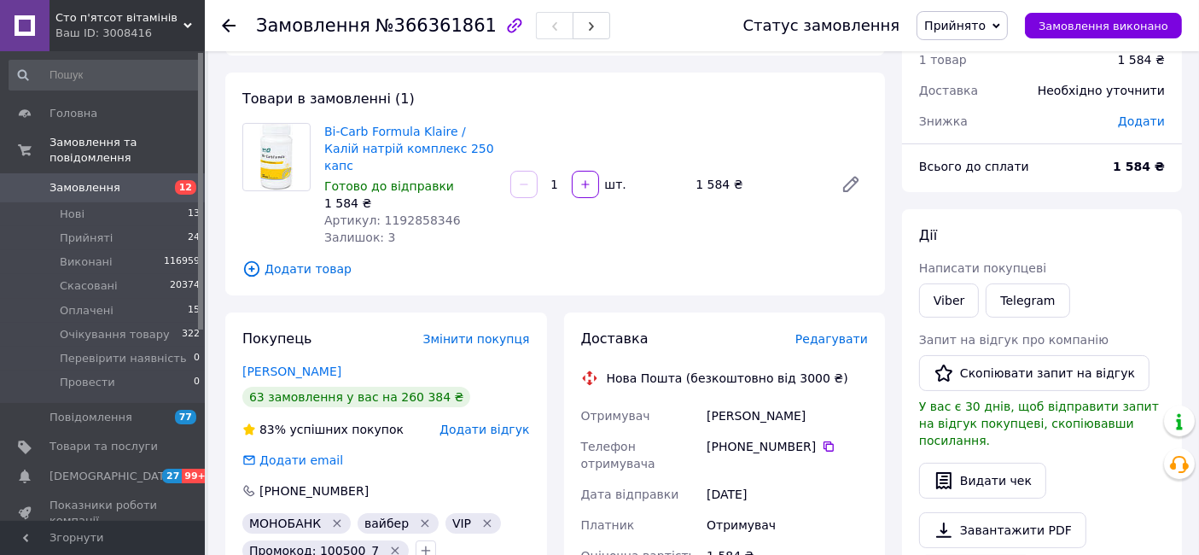
scroll to position [3, 0]
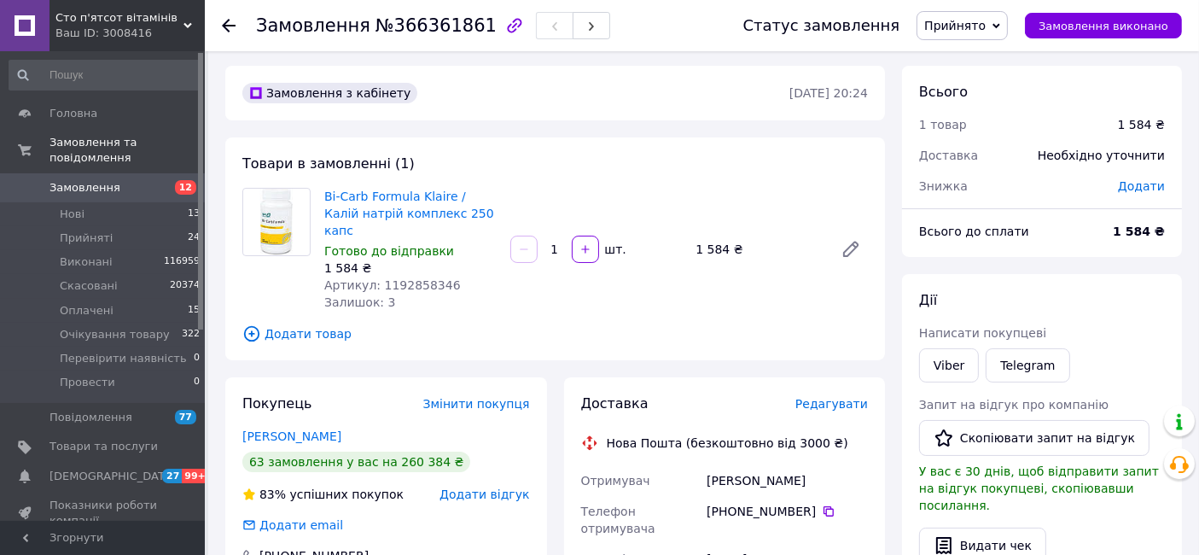
click at [1091, 188] on span "Додати" at bounding box center [1141, 186] width 47 height 14
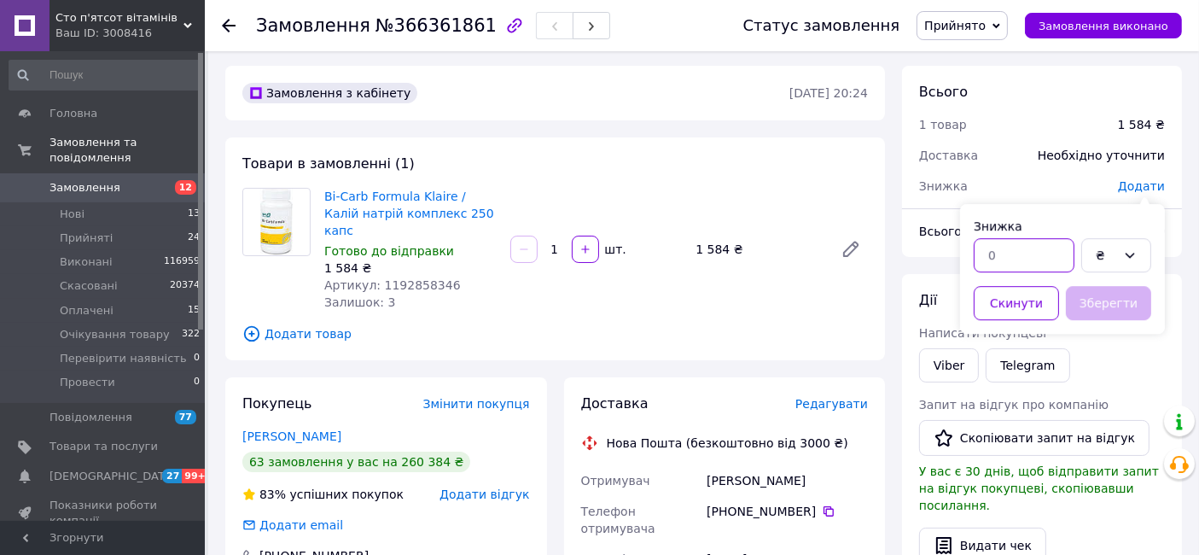
click at [1016, 244] on input "text" at bounding box center [1024, 255] width 101 height 34
type input "7"
click at [1091, 252] on icon at bounding box center [1130, 255] width 14 height 14
click at [1091, 329] on li "%" at bounding box center [1116, 321] width 68 height 31
click at [1091, 308] on button "Зберегти" at bounding box center [1108, 303] width 85 height 34
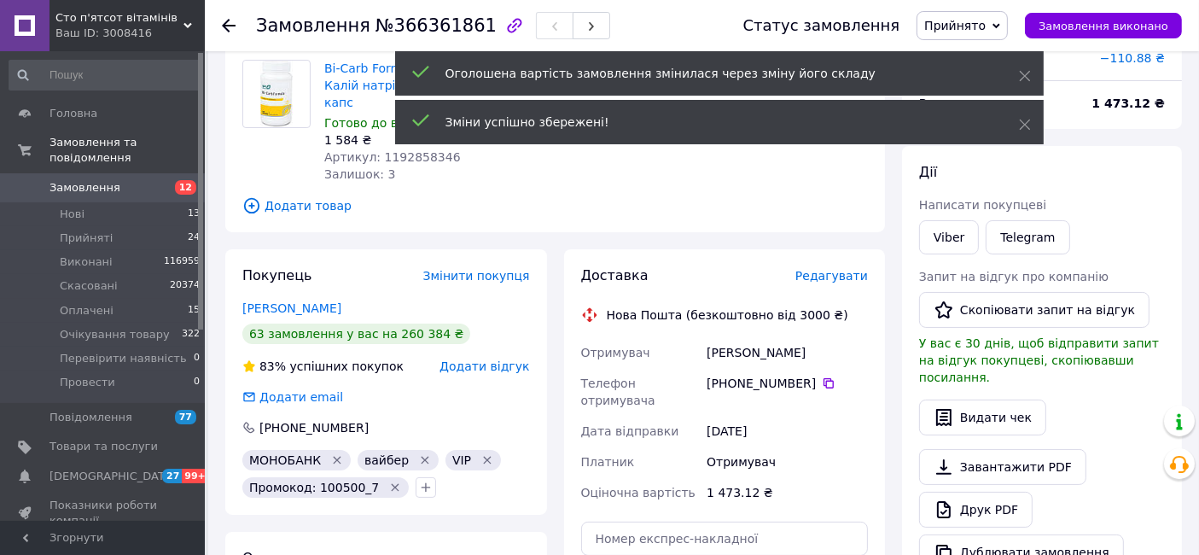
scroll to position [144, 0]
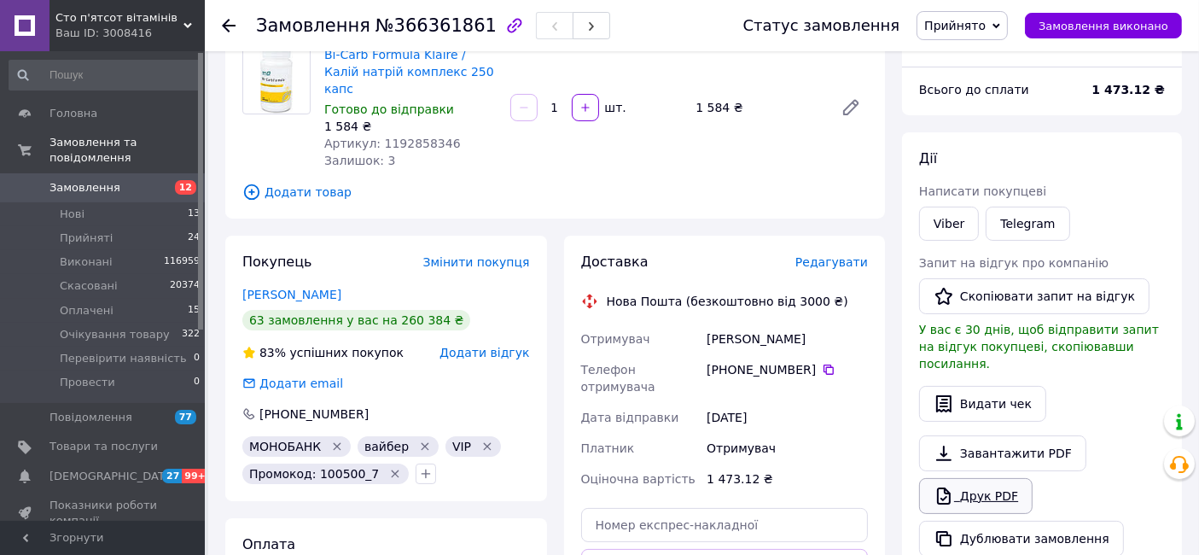
click at [973, 481] on link "Друк PDF" at bounding box center [975, 496] width 113 height 36
click at [341, 288] on link "[PERSON_NAME]" at bounding box center [291, 295] width 99 height 14
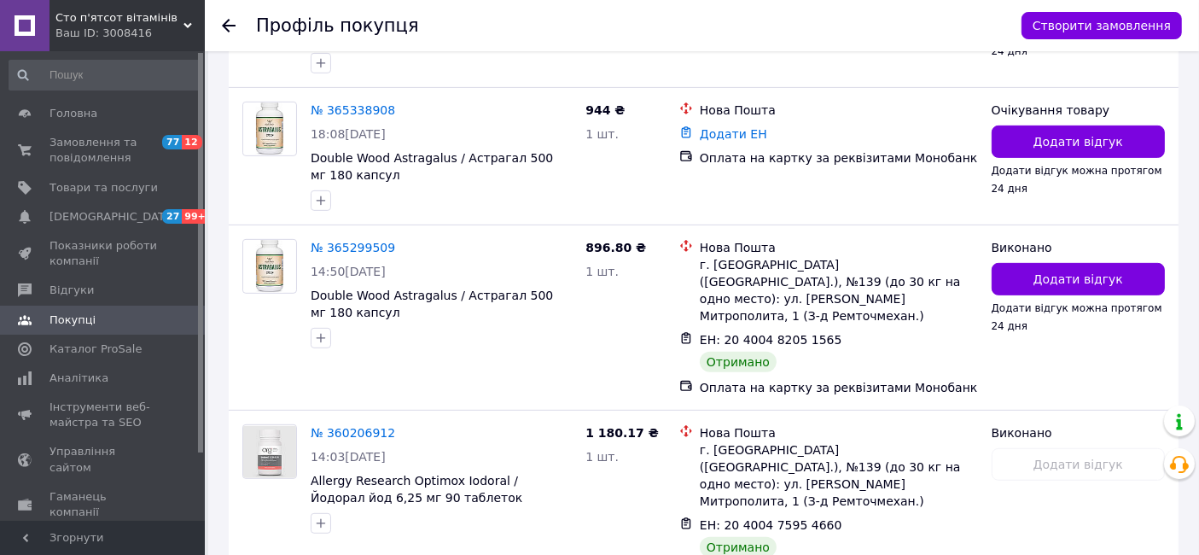
scroll to position [726, 0]
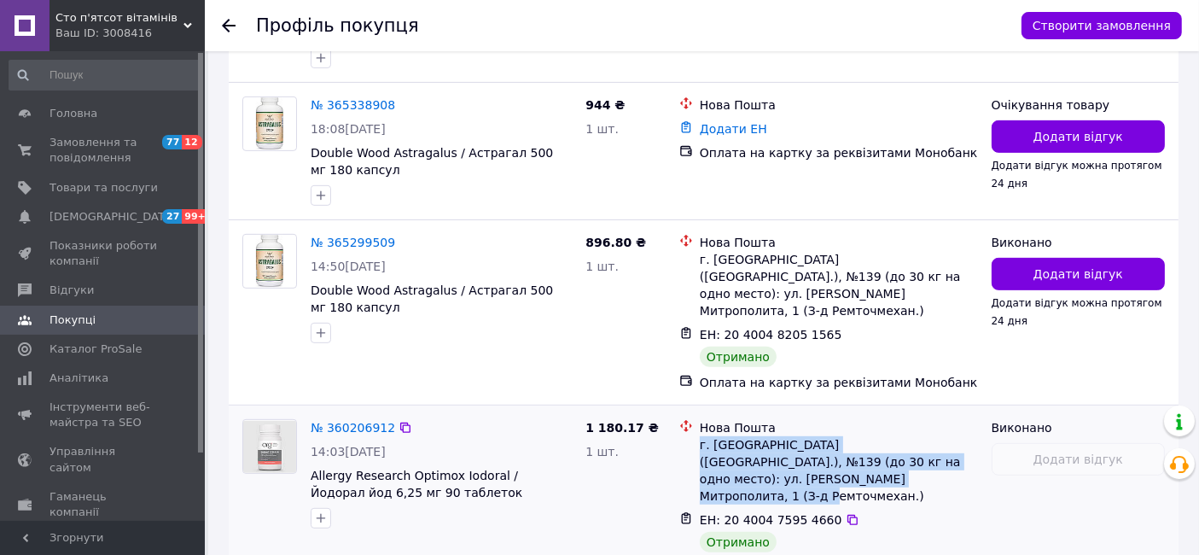
drag, startPoint x: 696, startPoint y: 423, endPoint x: 828, endPoint y: 454, distance: 134.9
click at [828, 454] on div "Нова Пошта г. Киев (Киевская обл.), №139 (до 30 кг на одно место): ул. Василия …" at bounding box center [838, 461] width 285 height 85
copy div "г. Киев (Киевская обл.), №139 (до 30 кг на одно место): ул. Василия Липковского…"
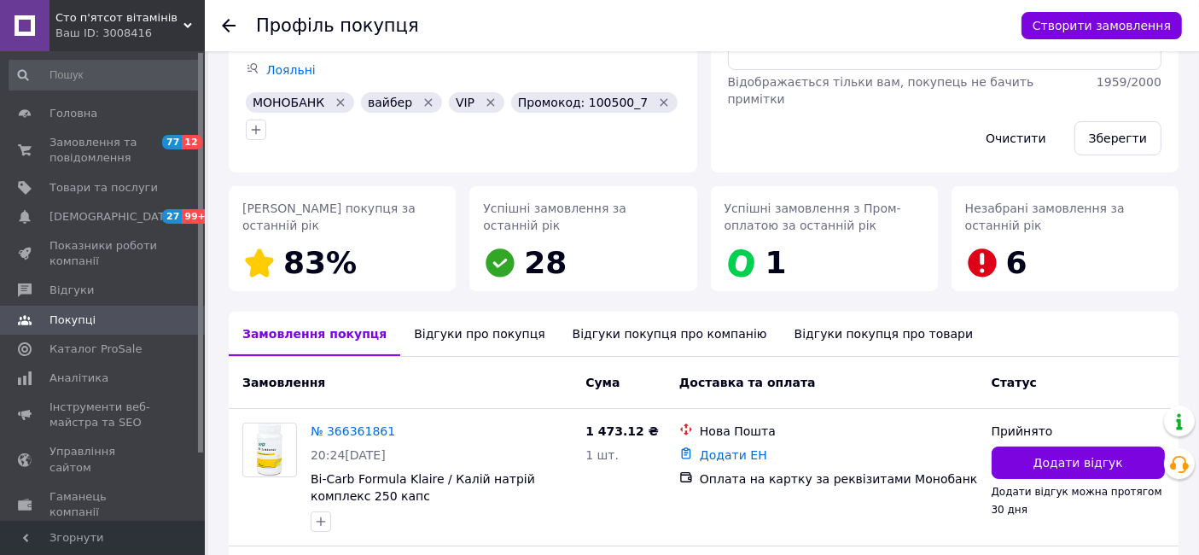
scroll to position [208, 0]
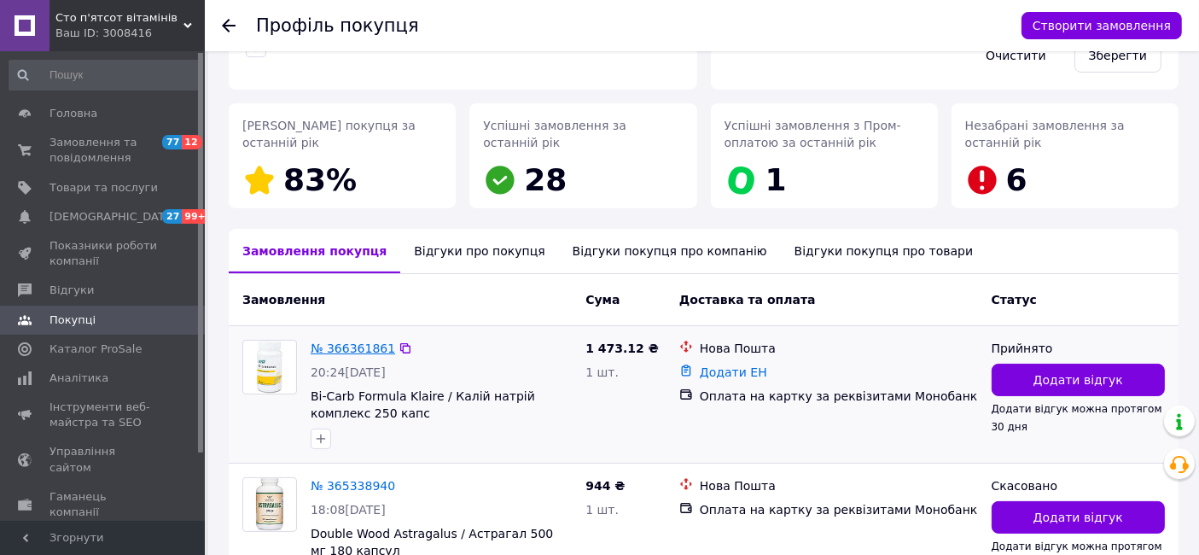
click at [358, 345] on link "№ 366361861" at bounding box center [353, 348] width 84 height 14
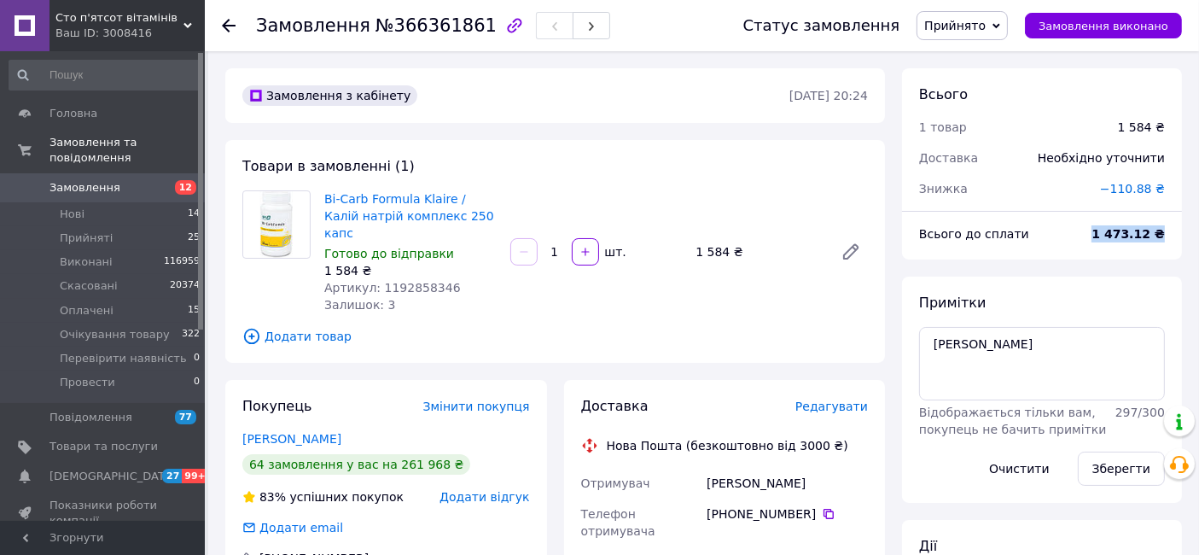
drag, startPoint x: 1097, startPoint y: 229, endPoint x: 1173, endPoint y: 229, distance: 75.9
click at [1091, 229] on div "1 473.12 ₴" at bounding box center [1128, 234] width 94 height 38
copy b "1 473.12 ₴"
click at [843, 399] on span "Редагувати" at bounding box center [831, 406] width 73 height 14
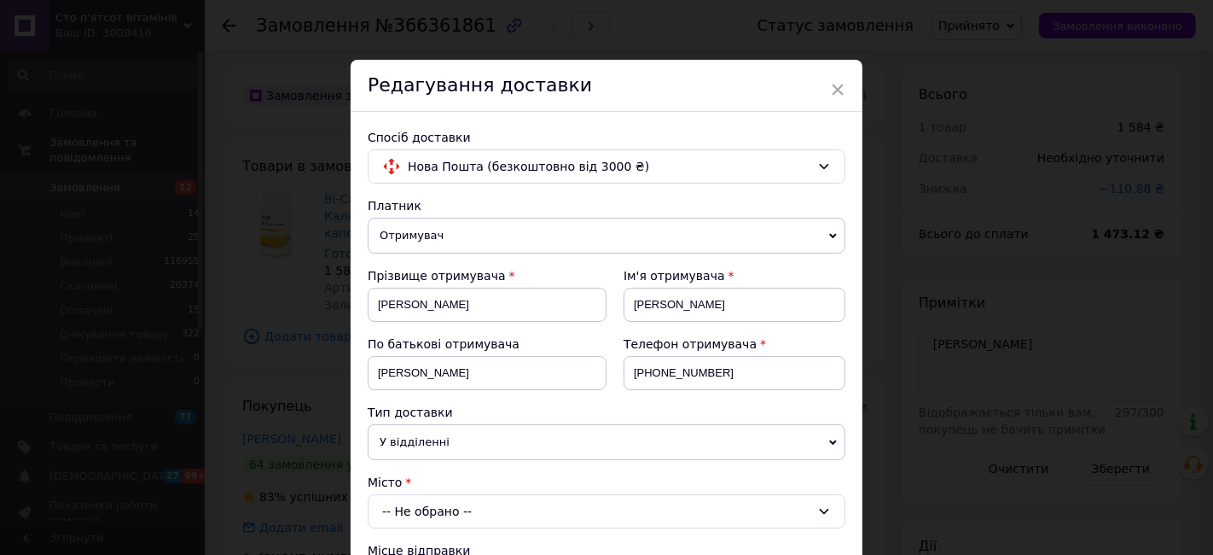
click at [574, 432] on span "У відділенні" at bounding box center [607, 442] width 478 height 36
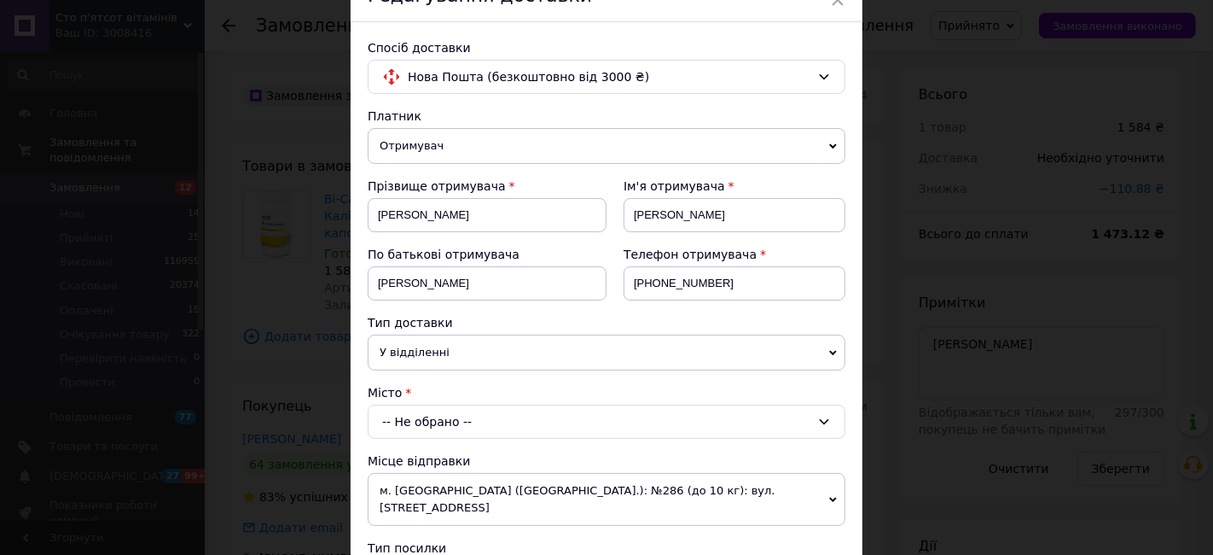
scroll to position [100, 0]
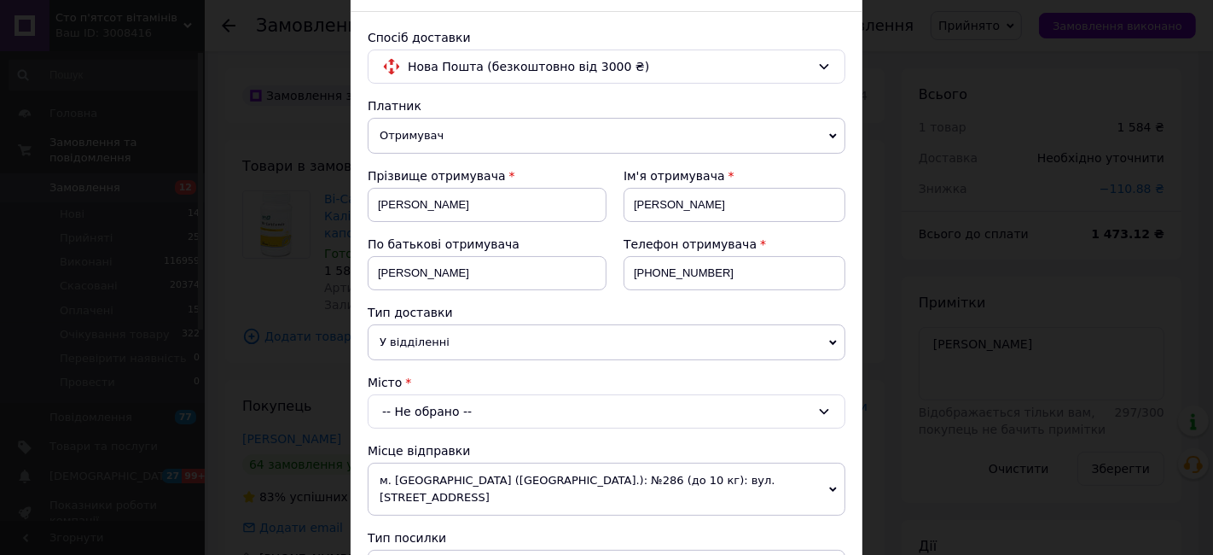
click at [602, 396] on div "-- Не обрано --" at bounding box center [607, 411] width 478 height 34
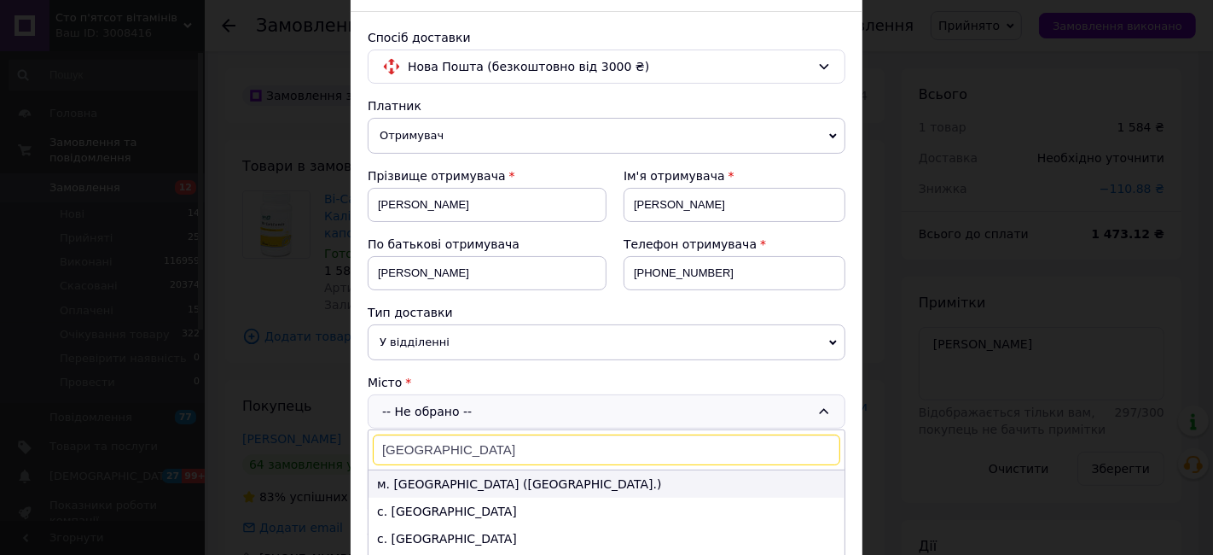
type input "Киев"
click at [485, 486] on li "м. [GEOGRAPHIC_DATA] ([GEOGRAPHIC_DATA].)" at bounding box center [607, 483] width 476 height 27
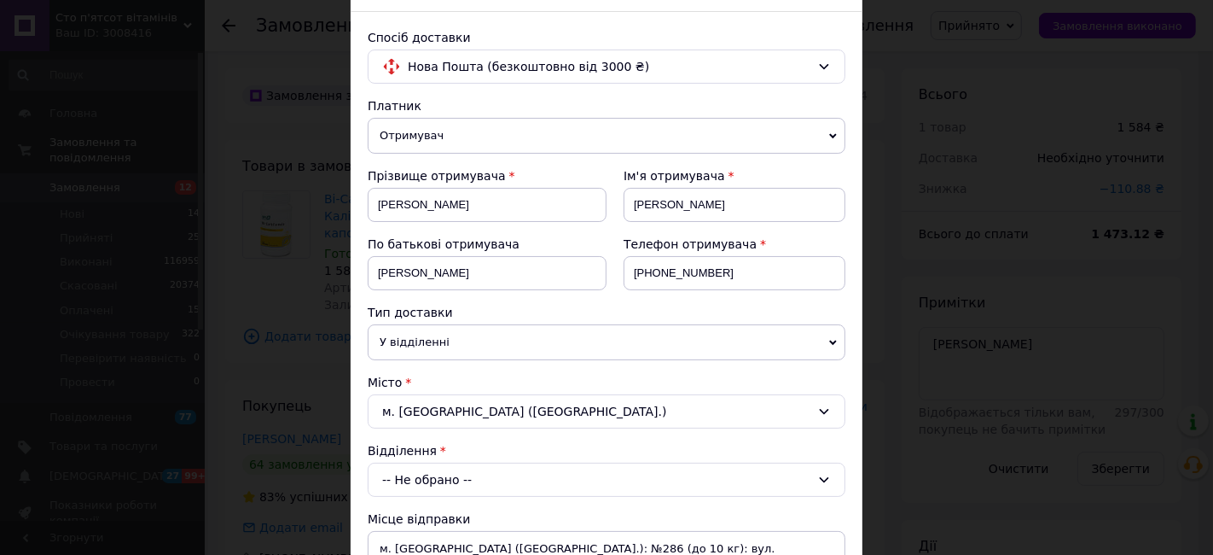
click at [664, 476] on div "-- Не обрано --" at bounding box center [607, 479] width 478 height 34
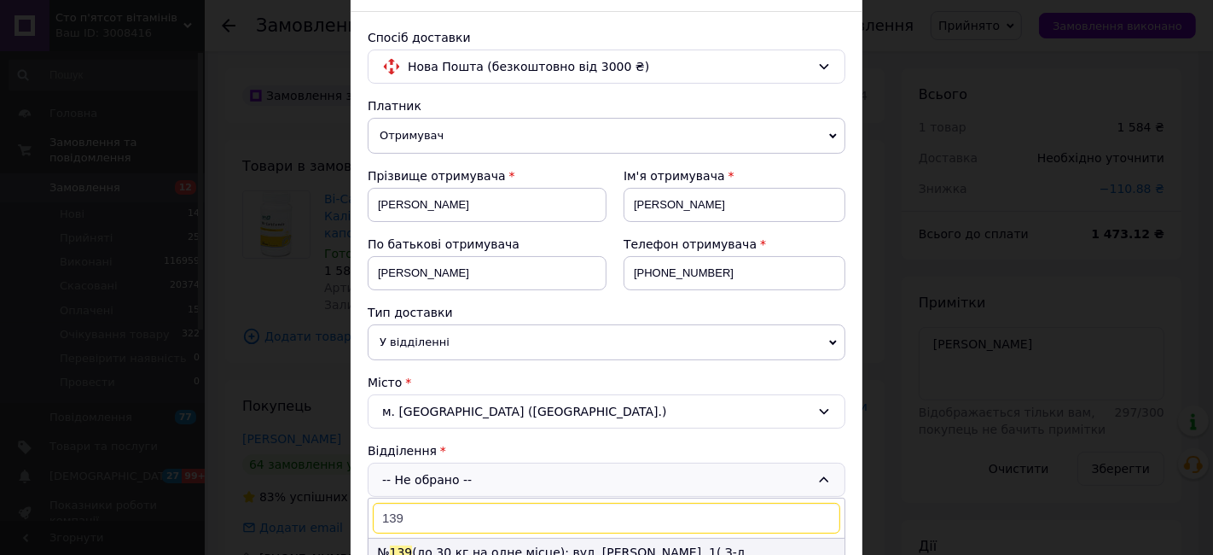
type input "139"
click at [627, 498] on li "№ 139 (до 30 кг на одне місце): вул. Липківського Василя Митрополита, 1( З-д Ре…" at bounding box center [607, 561] width 476 height 46
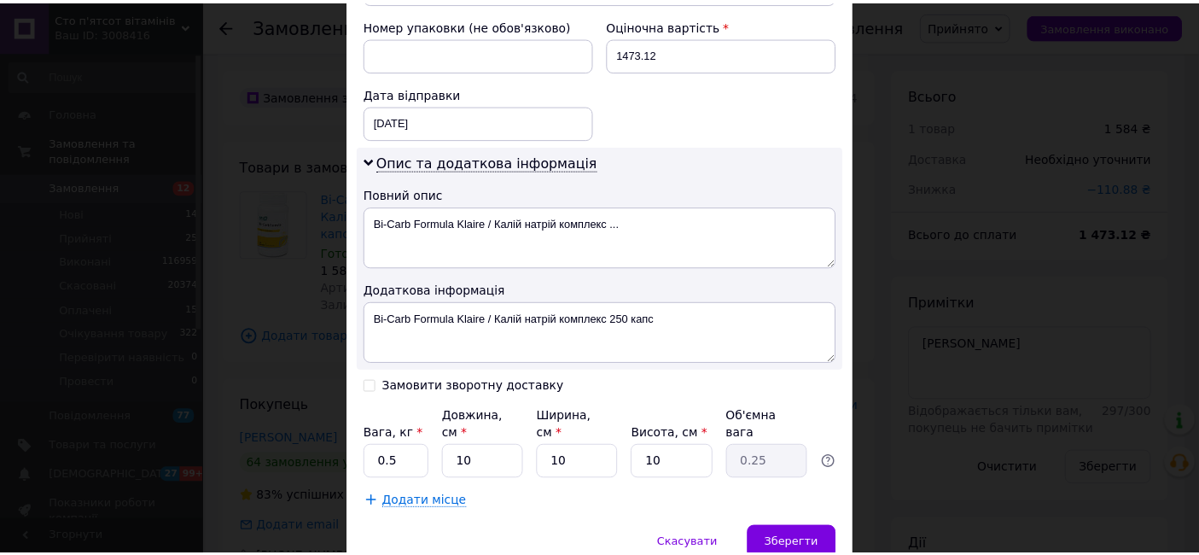
scroll to position [771, 0]
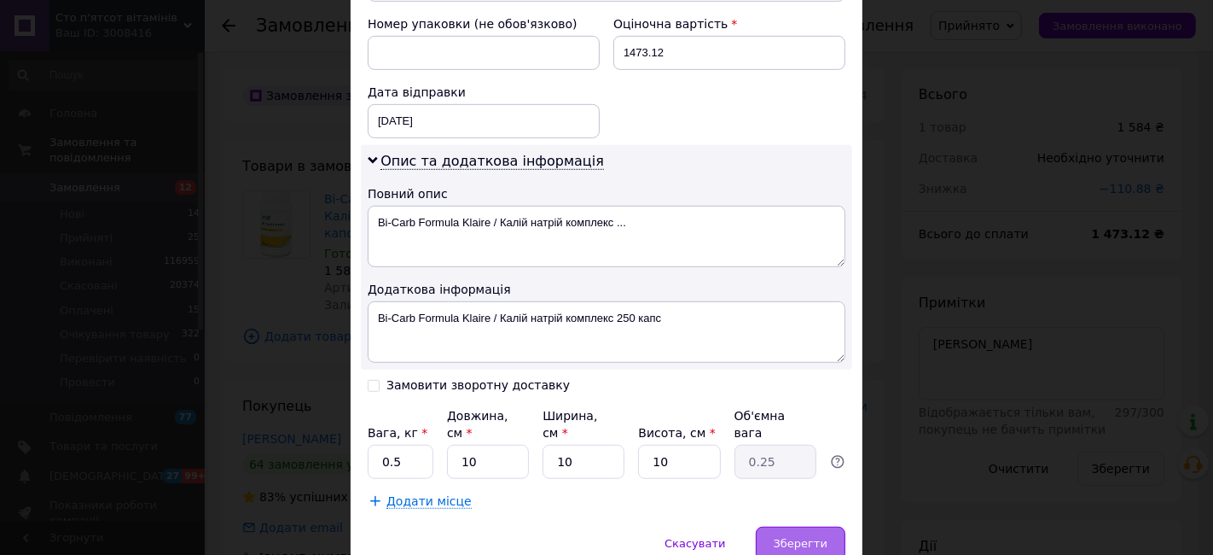
click at [821, 498] on span "Зберегти" at bounding box center [801, 543] width 54 height 13
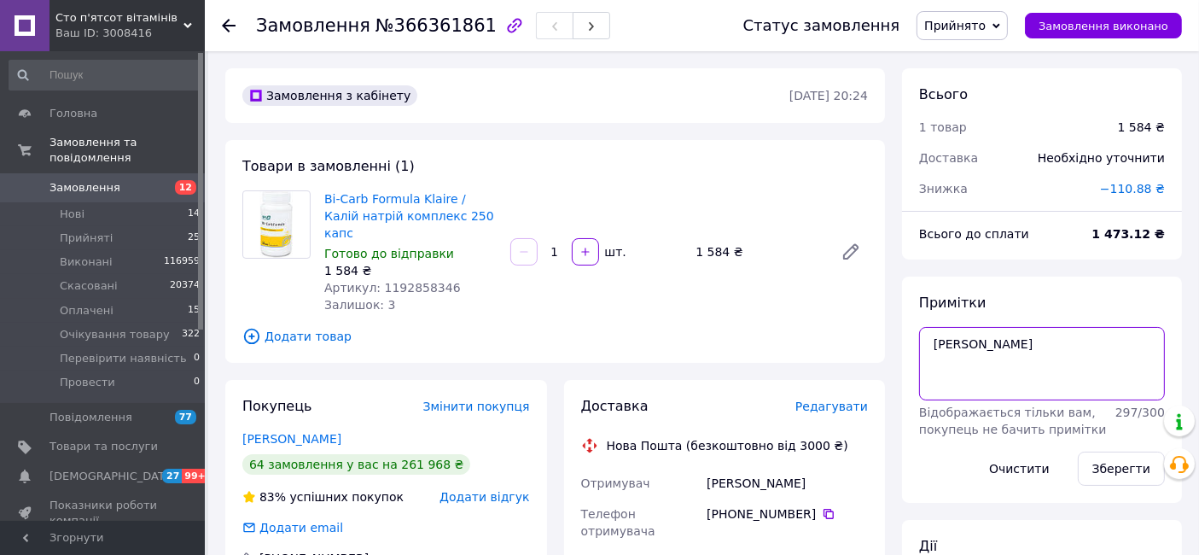
click at [981, 330] on textarea "оля" at bounding box center [1042, 363] width 246 height 73
type textarea "[PERSON_NAME] оплачен ттн 13.10"
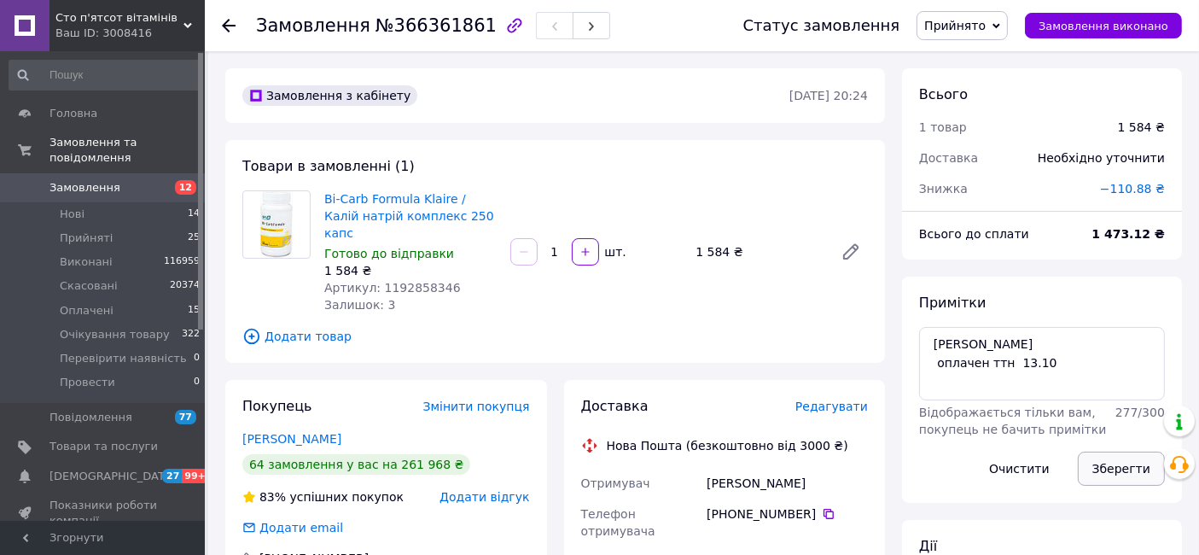
click at [1091, 475] on button "Зберегти" at bounding box center [1121, 468] width 87 height 34
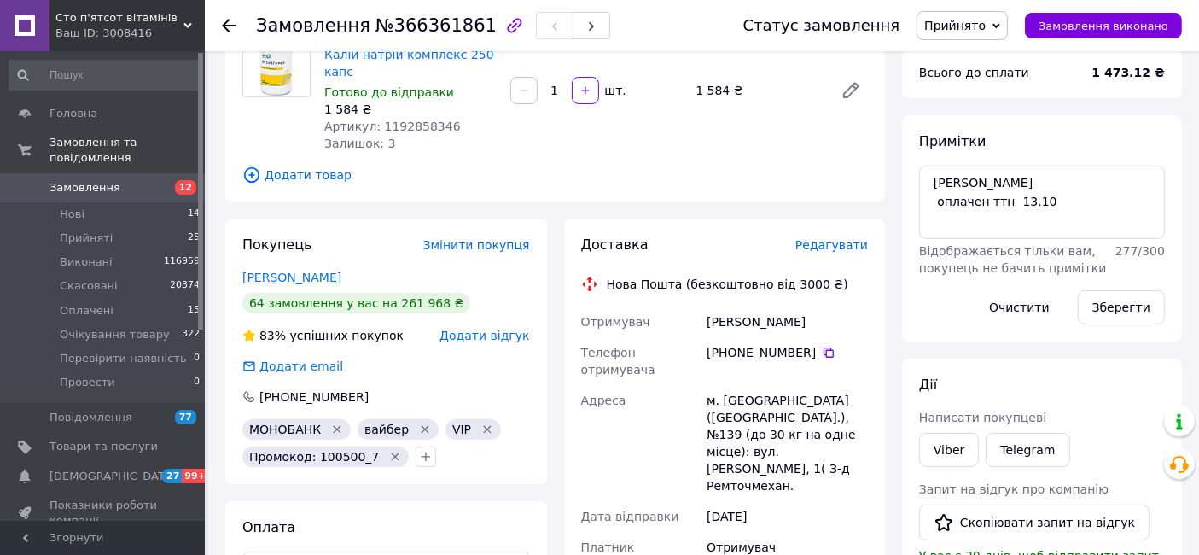
scroll to position [0, 0]
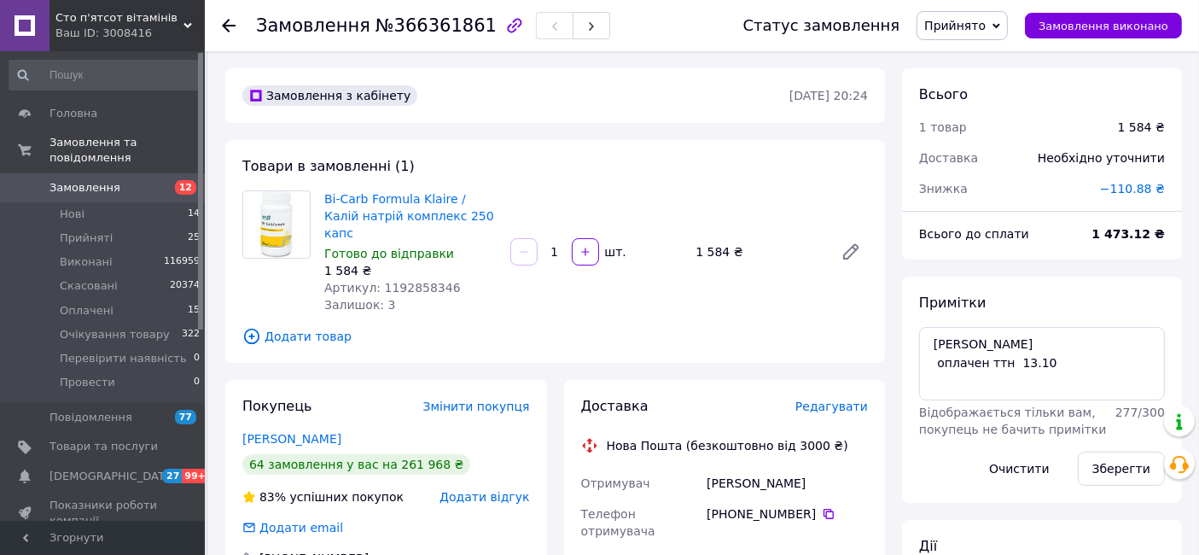
drag, startPoint x: 990, startPoint y: 32, endPoint x: 972, endPoint y: 32, distance: 17.9
click at [972, 32] on span "Прийнято" at bounding box center [954, 26] width 61 height 14
click at [990, 109] on li "Оплачено" at bounding box center [989, 111] width 144 height 26
